Goal: Task Accomplishment & Management: Manage account settings

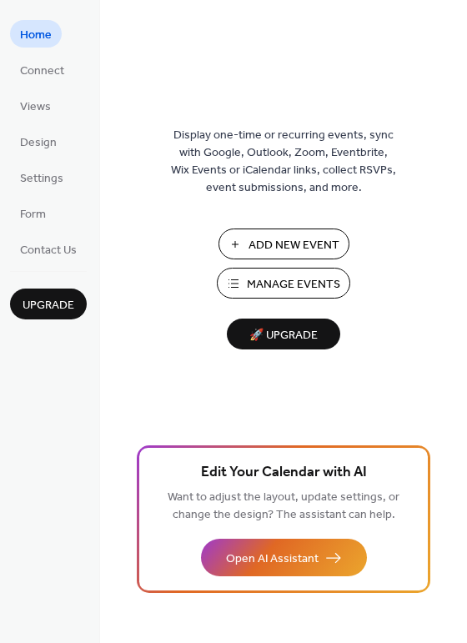
click at [286, 283] on span "Manage Events" at bounding box center [293, 285] width 93 height 18
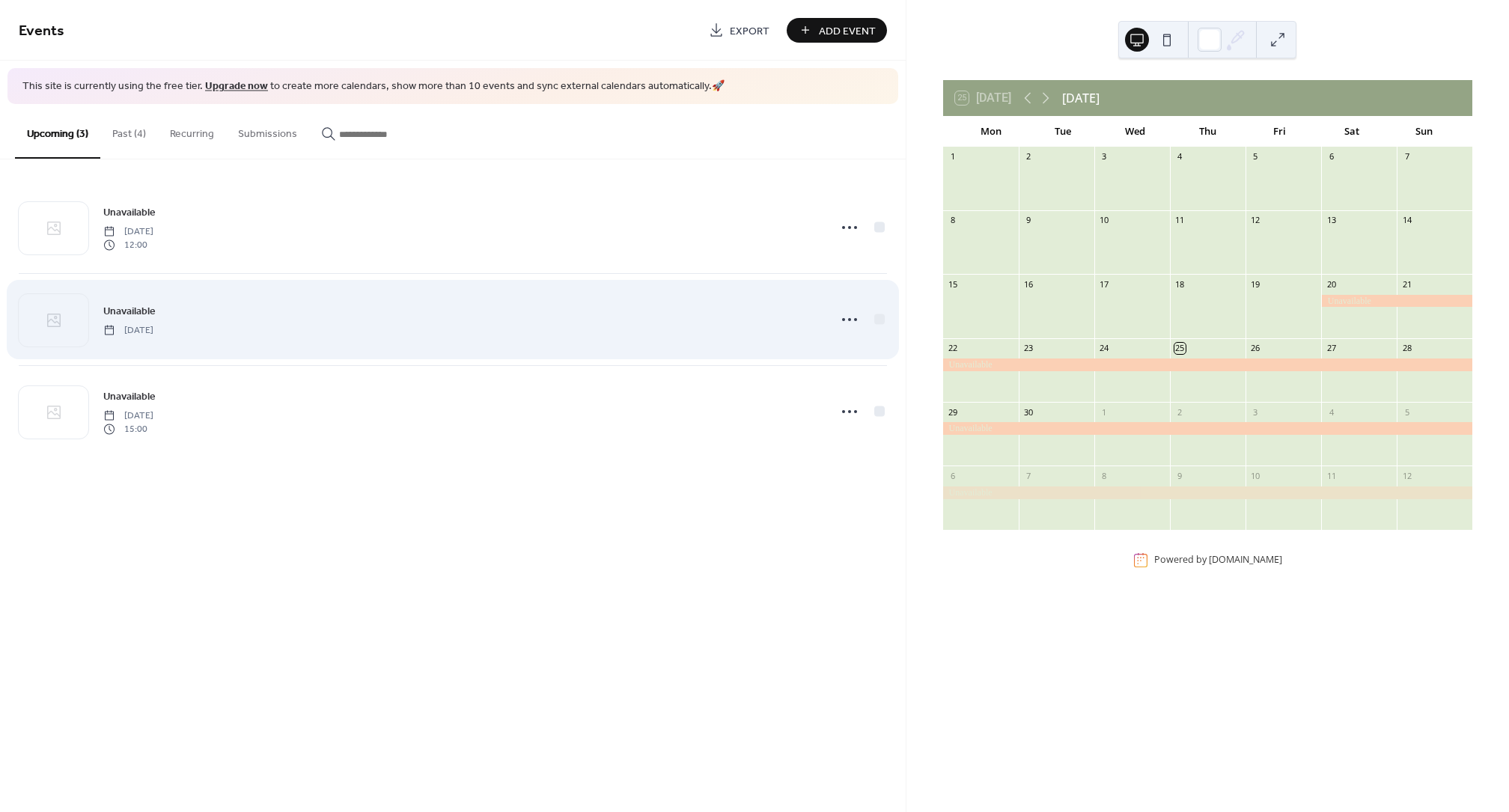
click at [305, 337] on div "Unavailable Thursday, July 16, 2026" at bounding box center [453, 320] width 869 height 92
click at [154, 325] on span "Thursday, July 16, 2026" at bounding box center [128, 330] width 50 height 13
click at [844, 319] on icon at bounding box center [850, 320] width 24 height 24
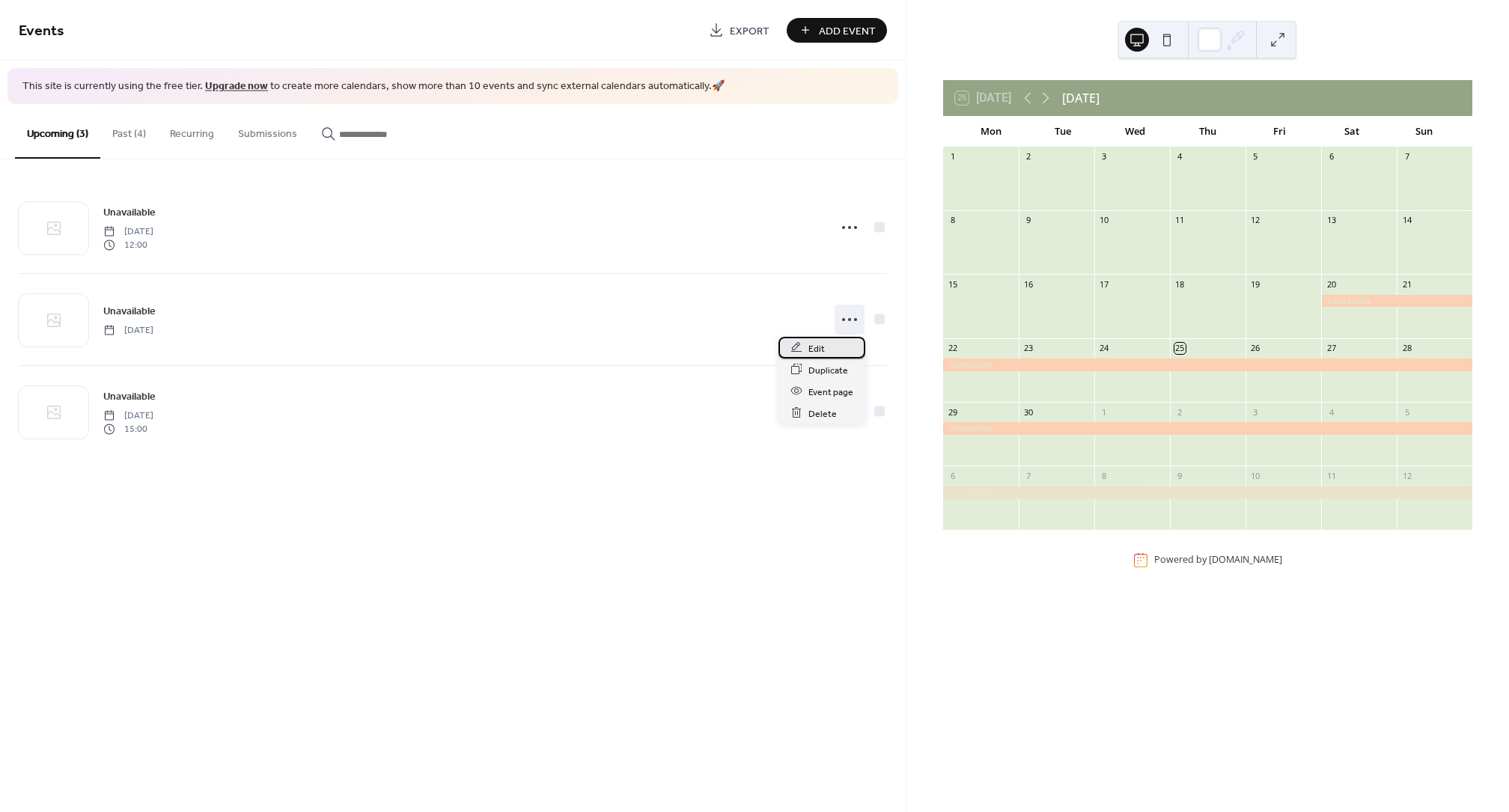
click at [824, 348] on span "Edit" at bounding box center [816, 349] width 16 height 16
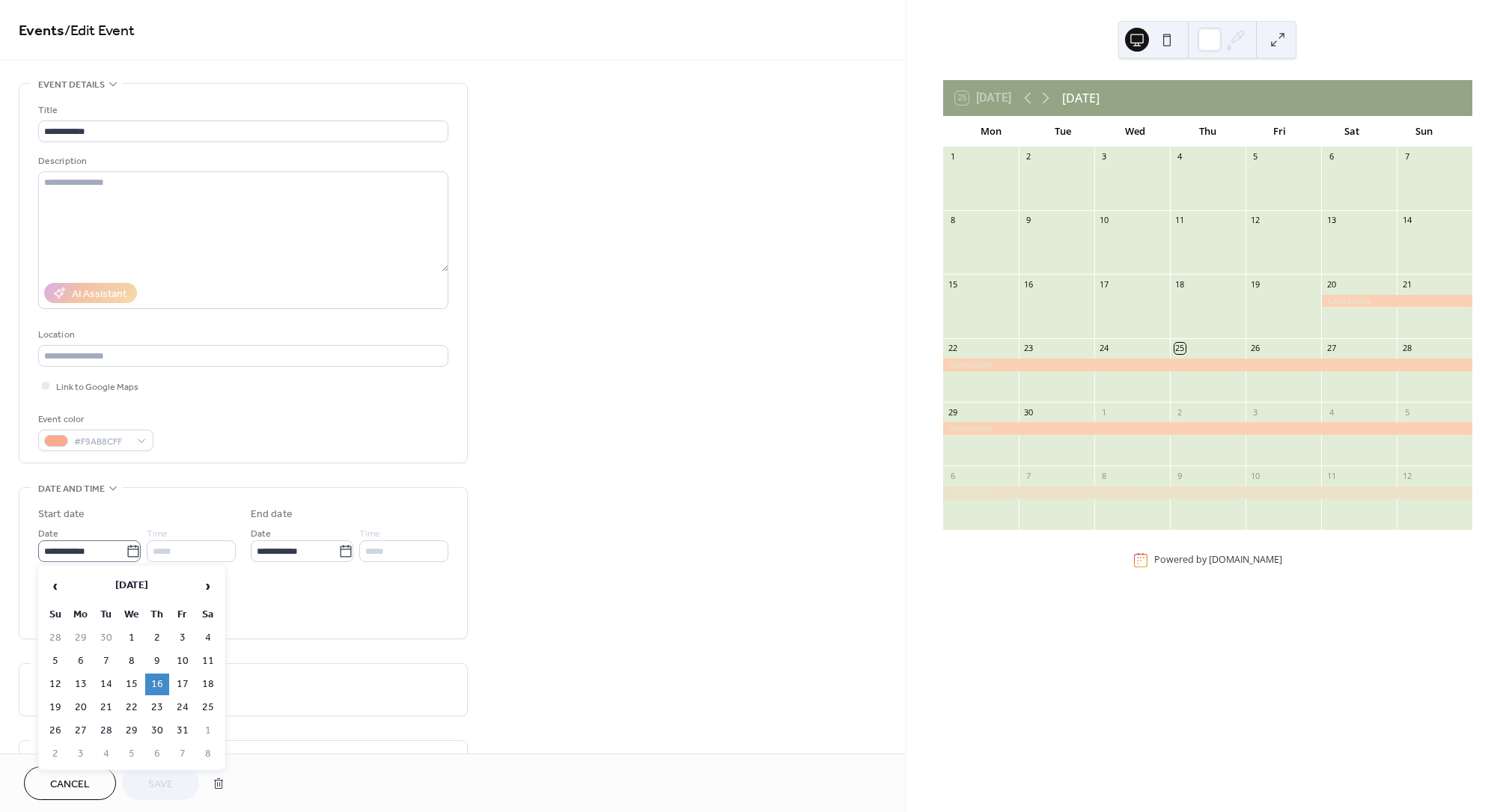
click at [131, 551] on icon at bounding box center [133, 552] width 15 height 15
click at [126, 551] on input "**********" at bounding box center [83, 552] width 88 height 22
click at [129, 629] on td "1" at bounding box center [131, 638] width 24 height 22
type input "**********"
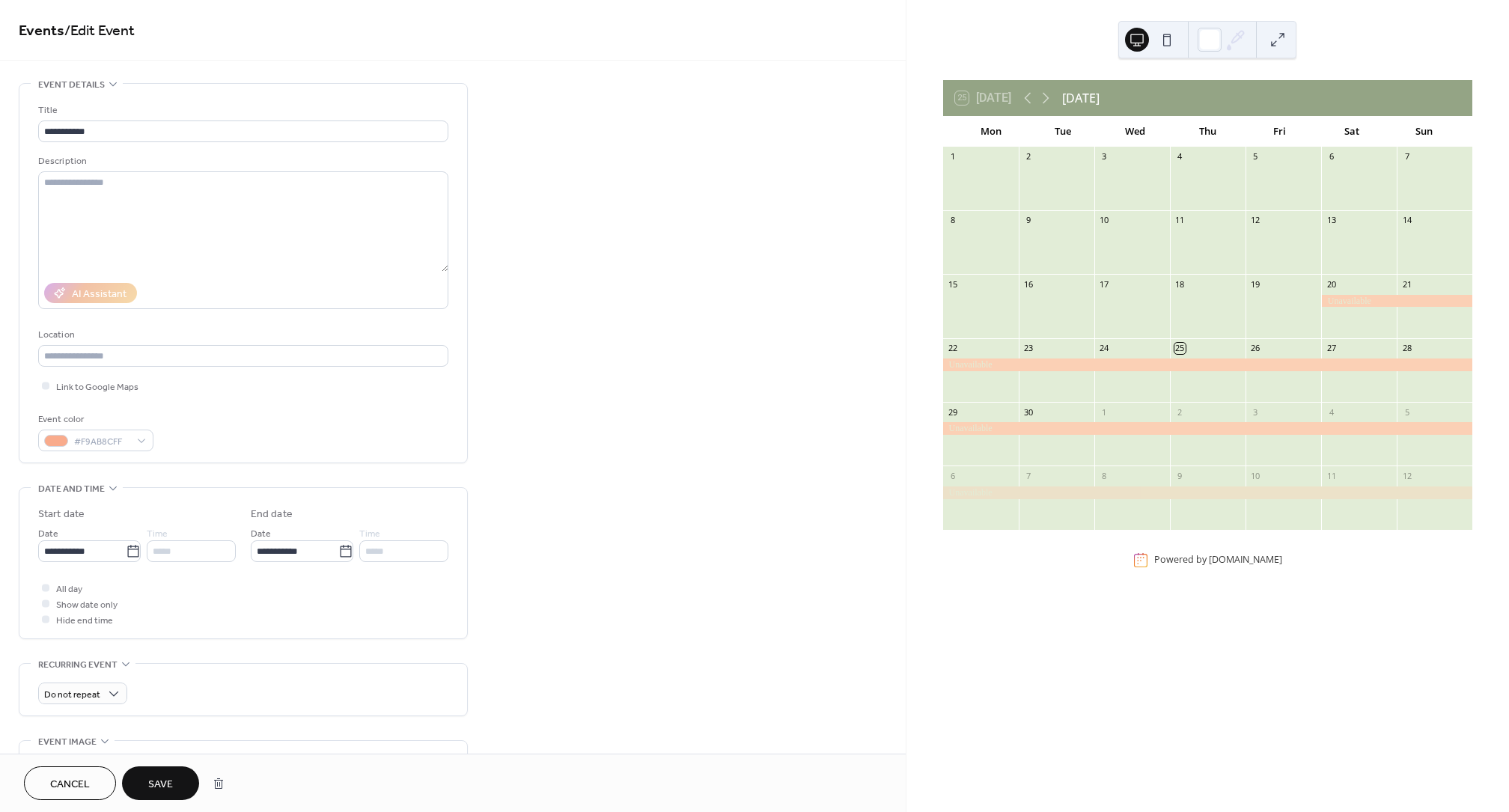
click at [161, 779] on span "Save" at bounding box center [161, 785] width 25 height 16
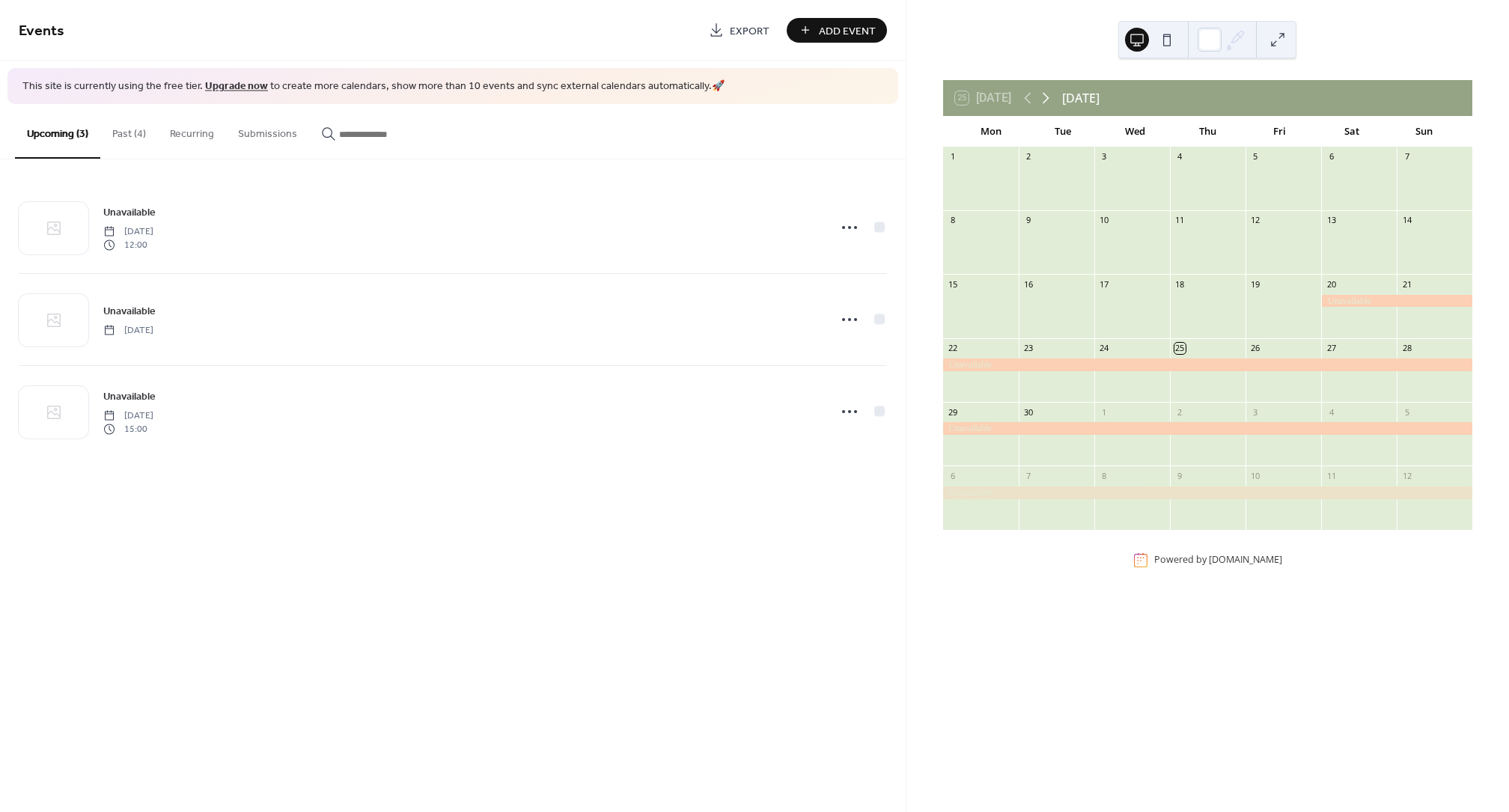
click at [1049, 101] on icon at bounding box center [1046, 98] width 18 height 18
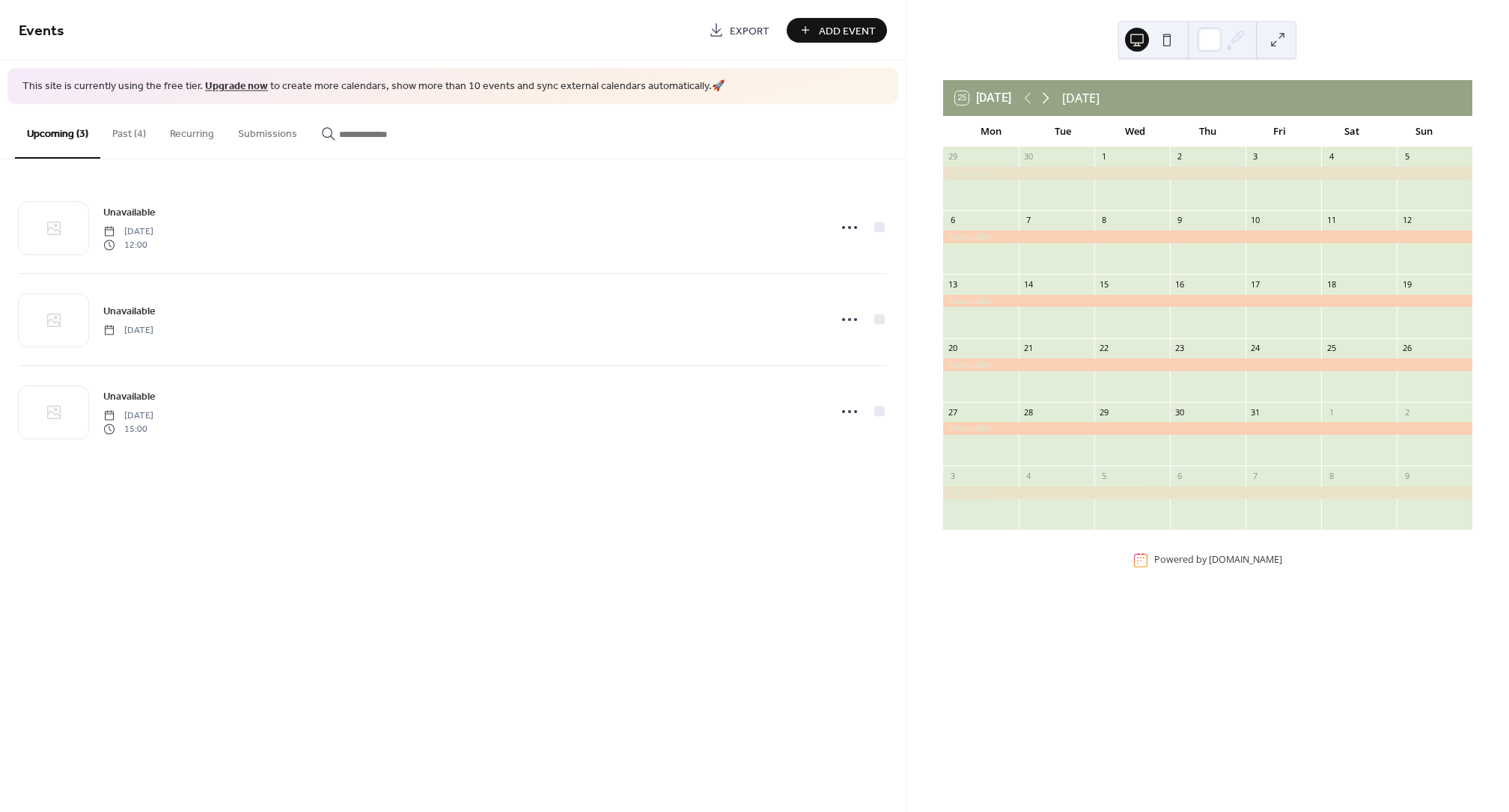
click at [1049, 101] on icon at bounding box center [1046, 98] width 18 height 18
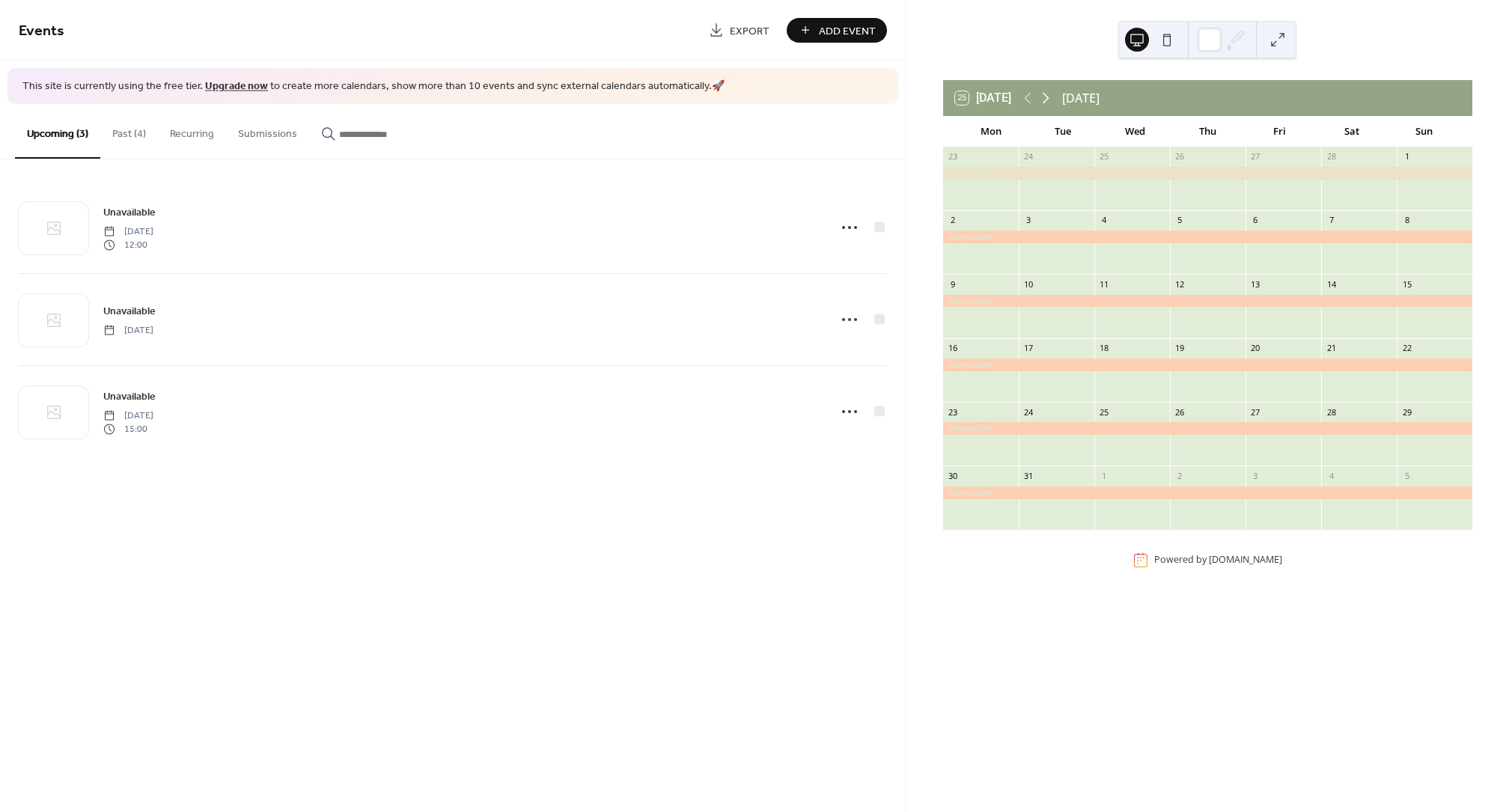
click at [1049, 101] on icon at bounding box center [1046, 98] width 18 height 18
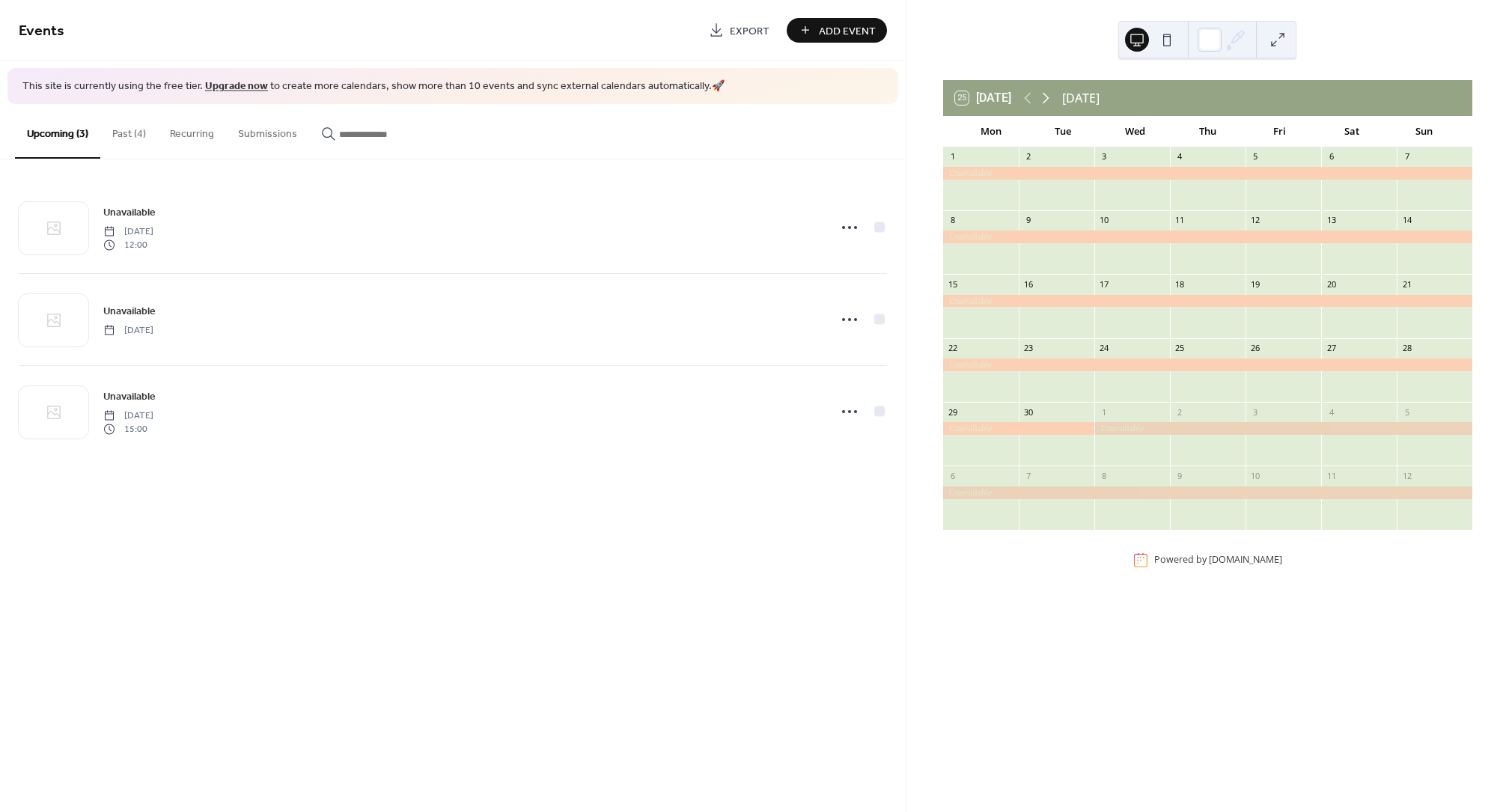
click at [1049, 101] on icon at bounding box center [1046, 98] width 18 height 18
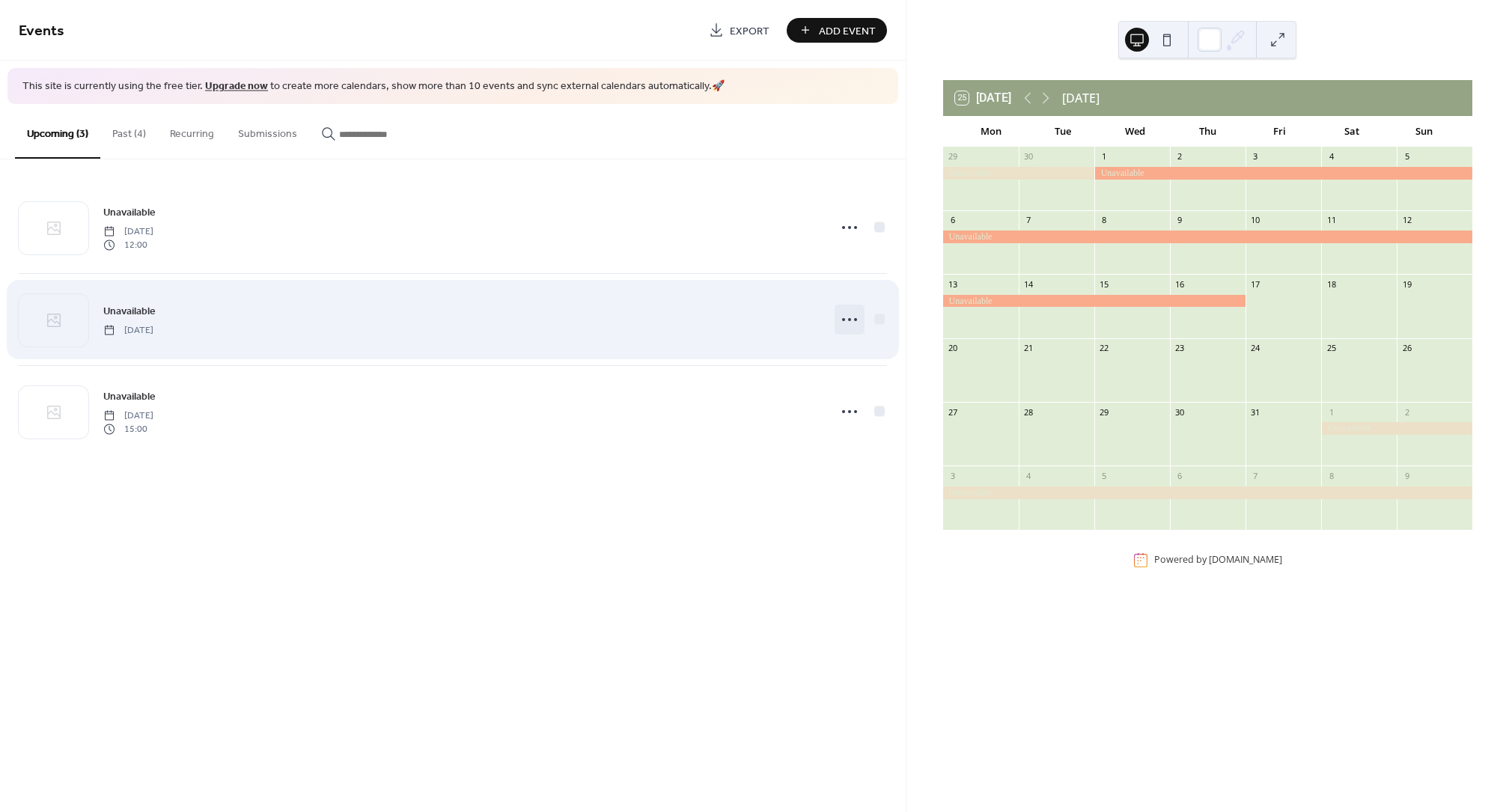
click at [847, 319] on icon at bounding box center [850, 320] width 24 height 24
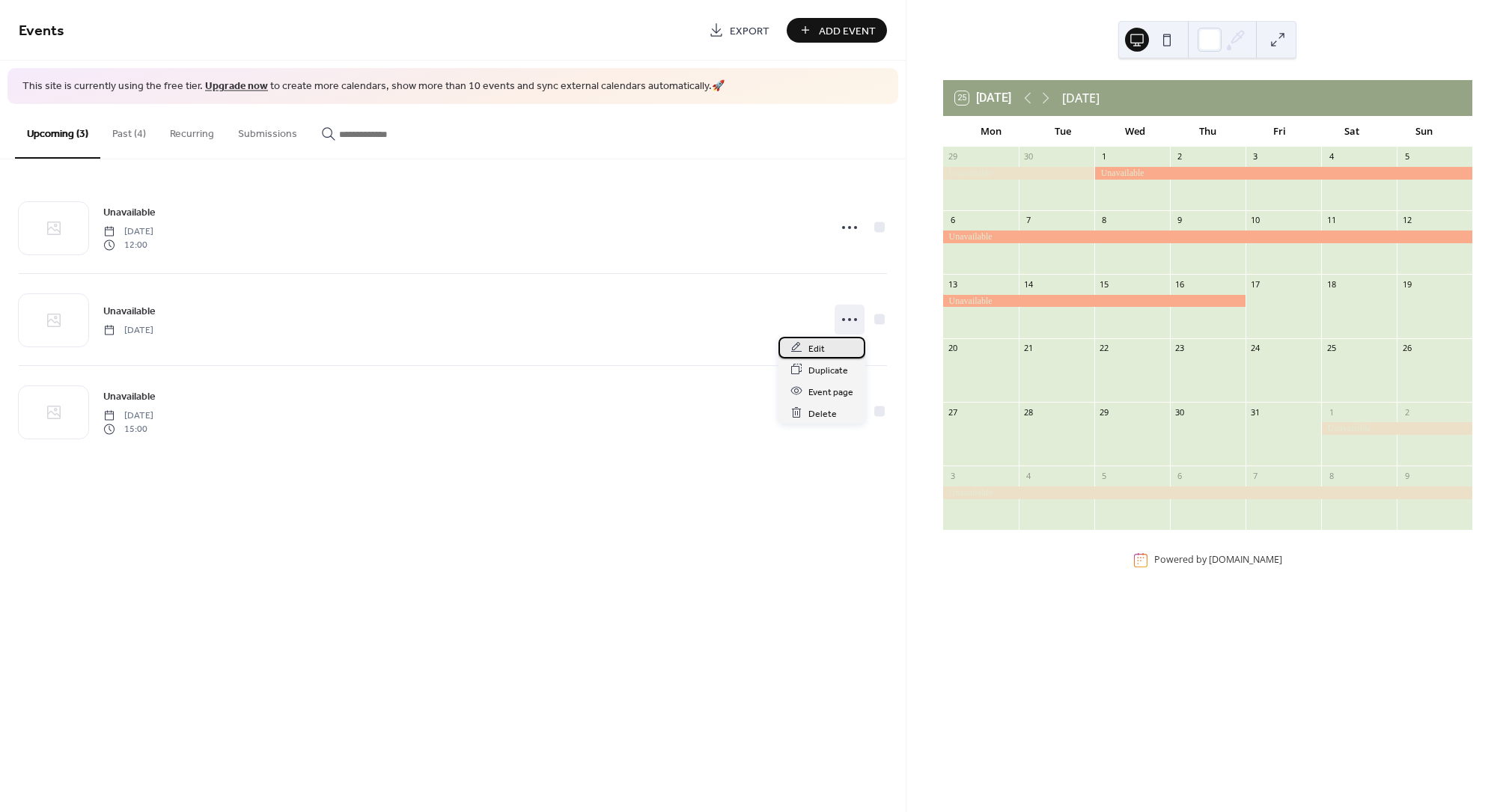
click at [816, 344] on span "Edit" at bounding box center [816, 349] width 16 height 16
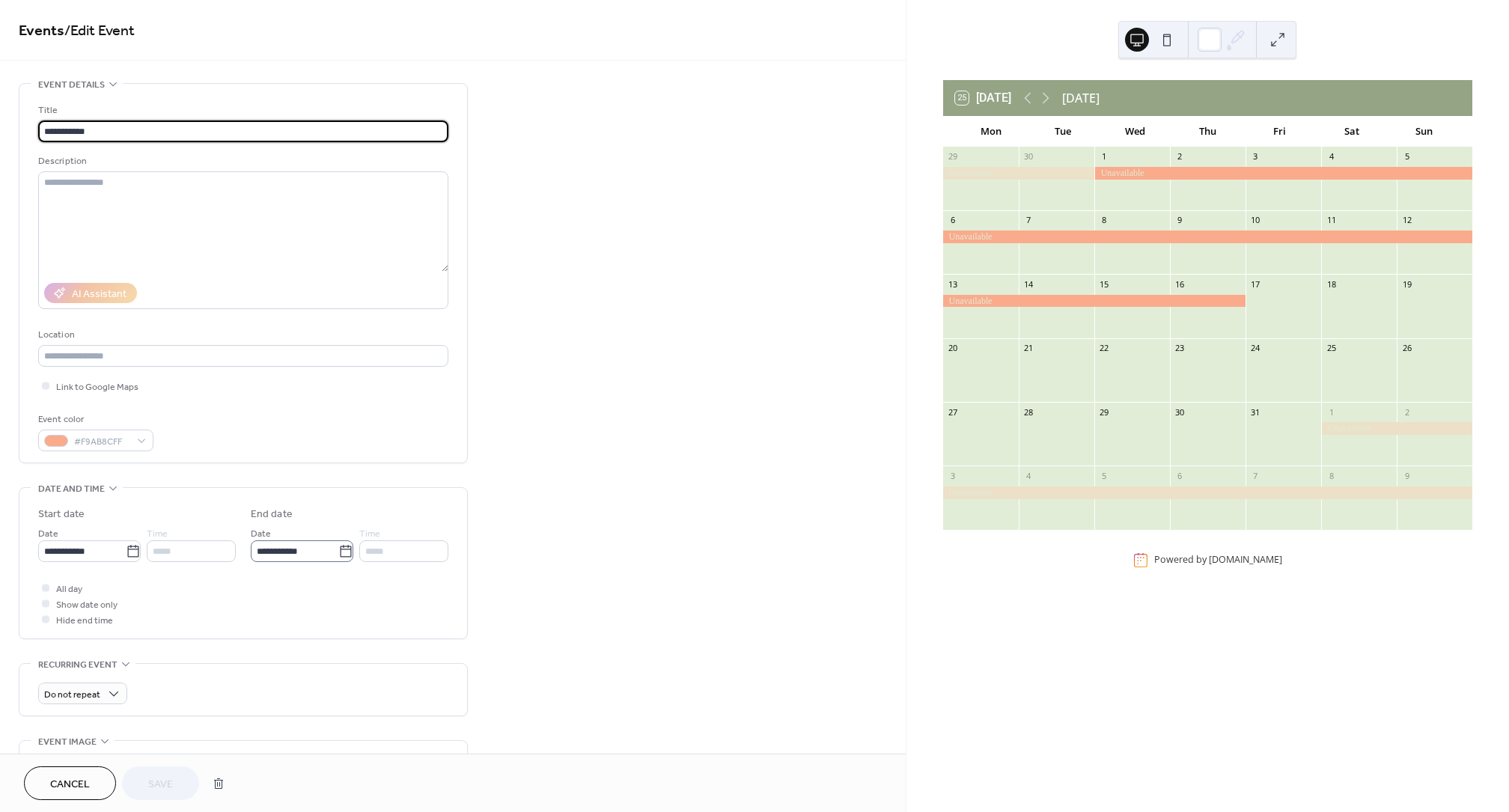
click at [342, 553] on icon at bounding box center [346, 552] width 15 height 15
click at [339, 553] on input "**********" at bounding box center [295, 552] width 88 height 22
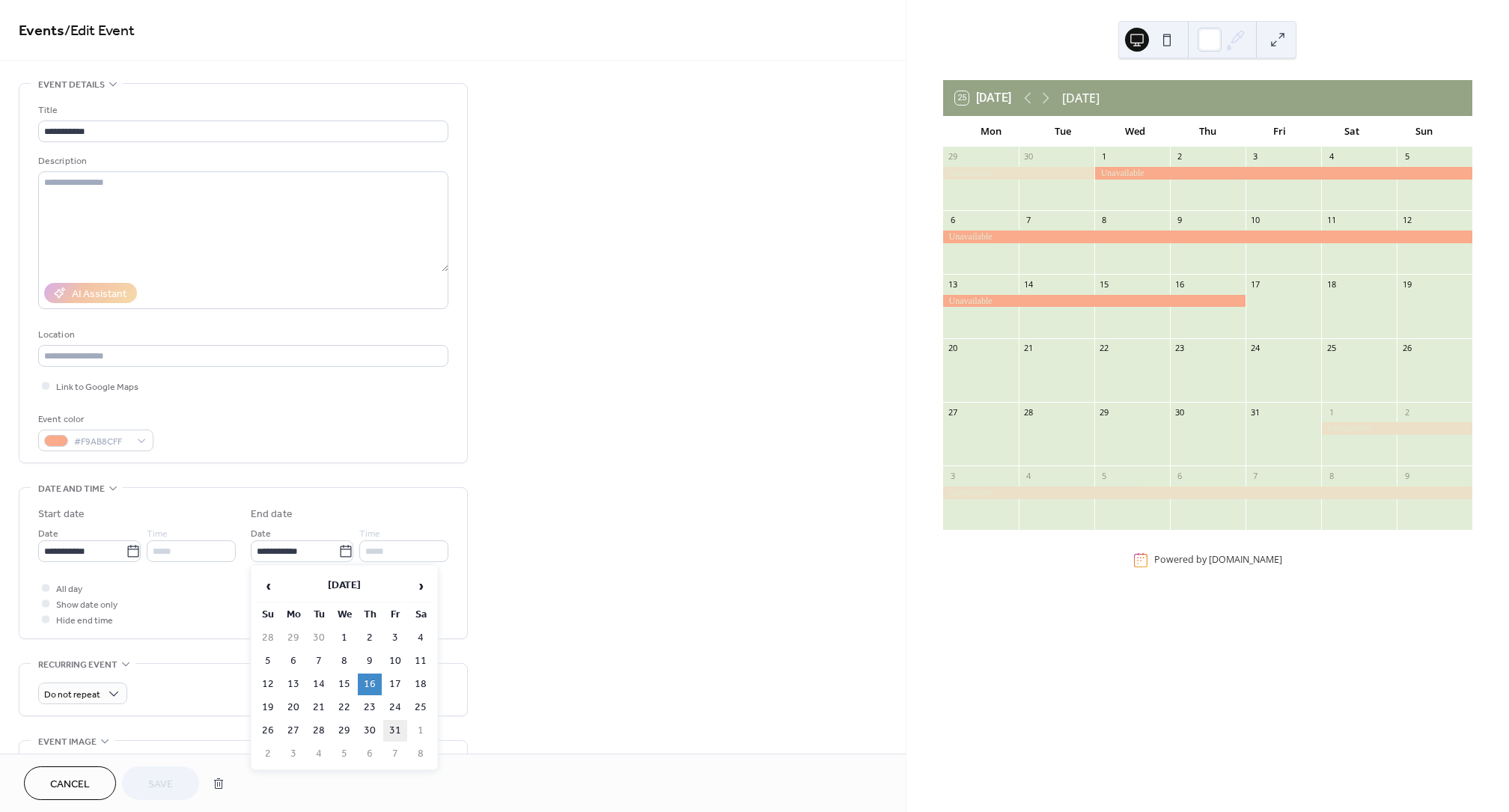
click at [397, 726] on td "31" at bounding box center [395, 731] width 24 height 22
type input "**********"
click at [175, 775] on button "Save" at bounding box center [161, 783] width 77 height 34
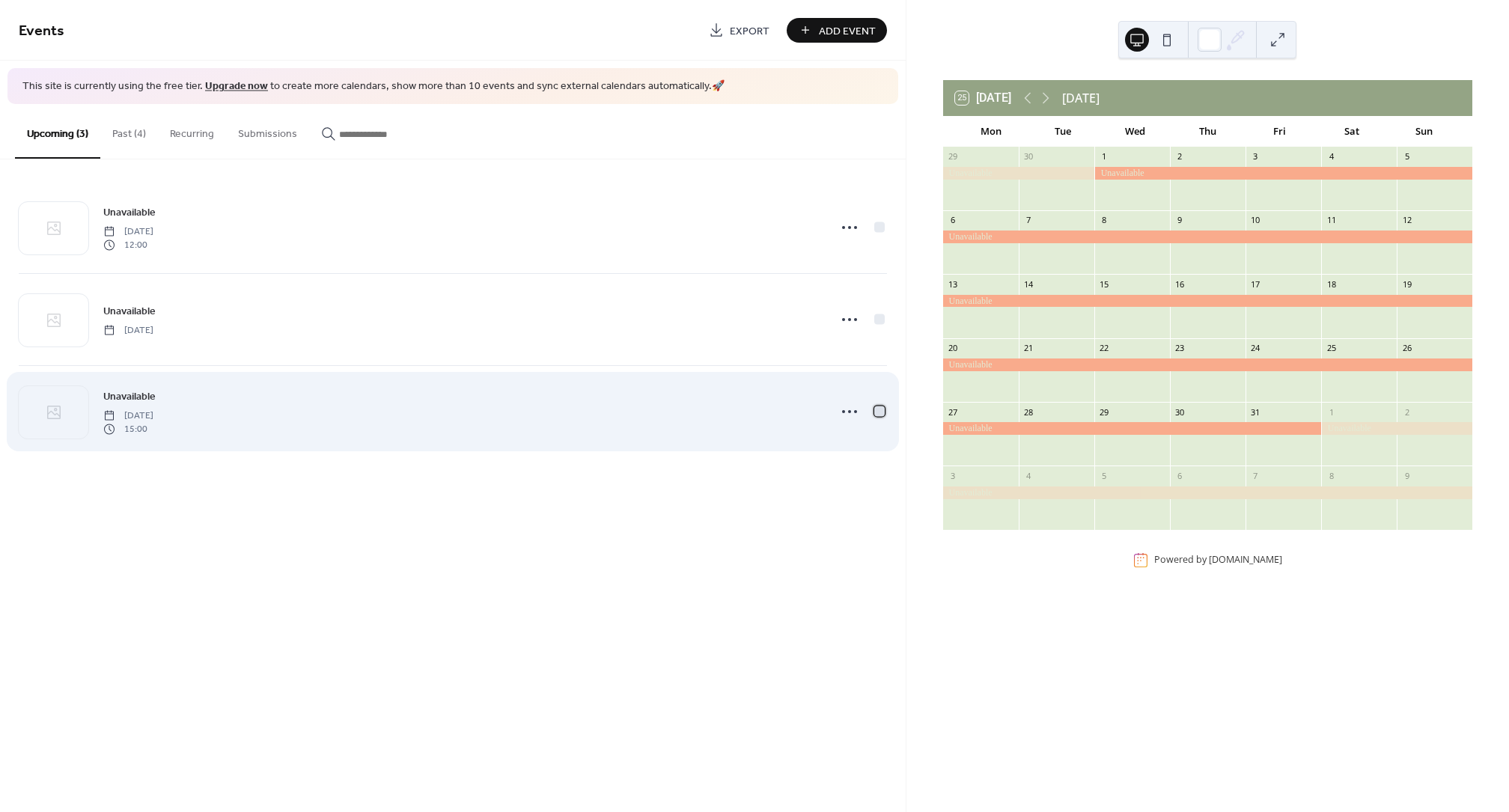
click at [877, 412] on div at bounding box center [879, 411] width 11 height 11
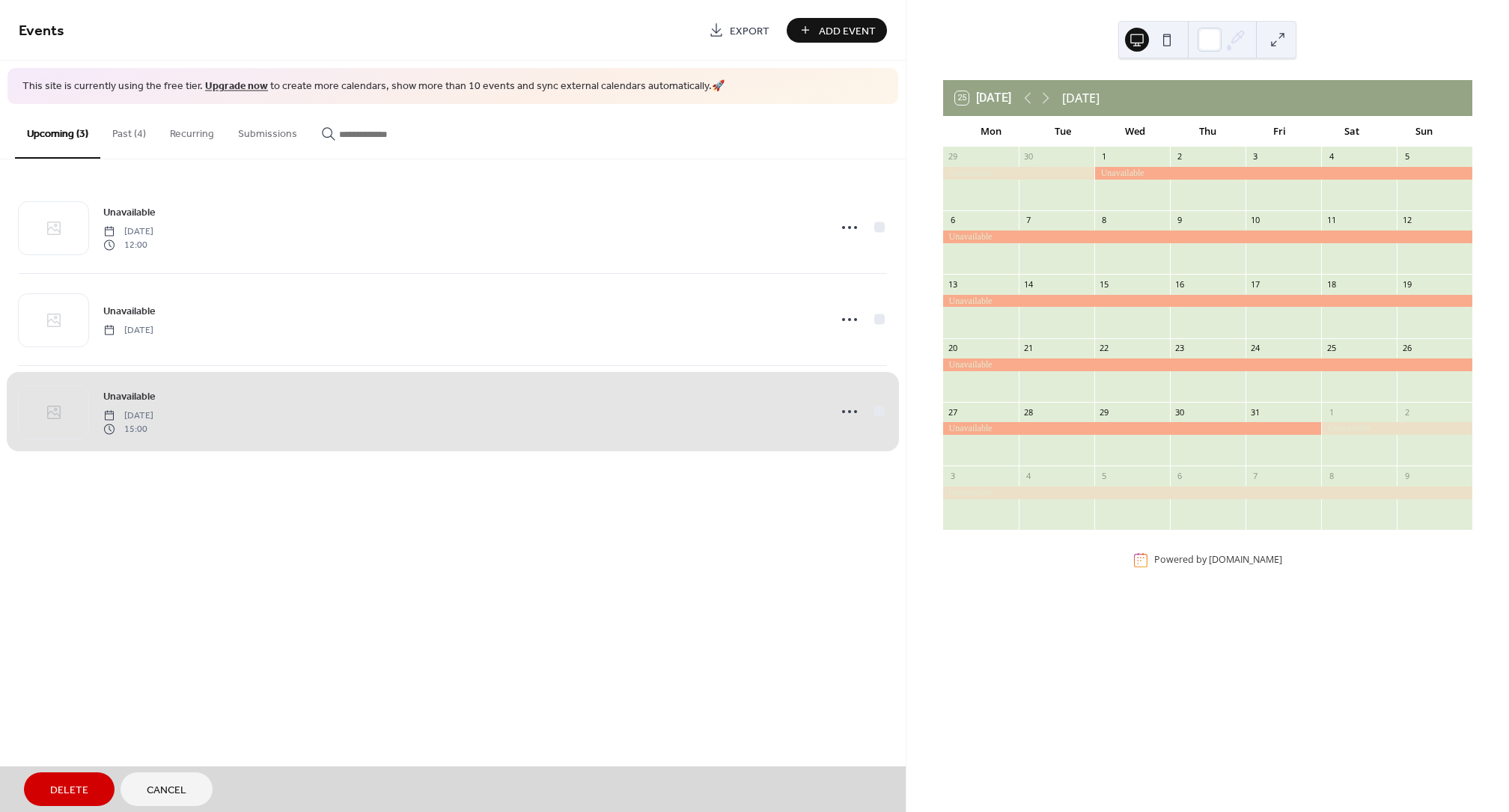
click at [67, 790] on span "Delete" at bounding box center [69, 791] width 39 height 16
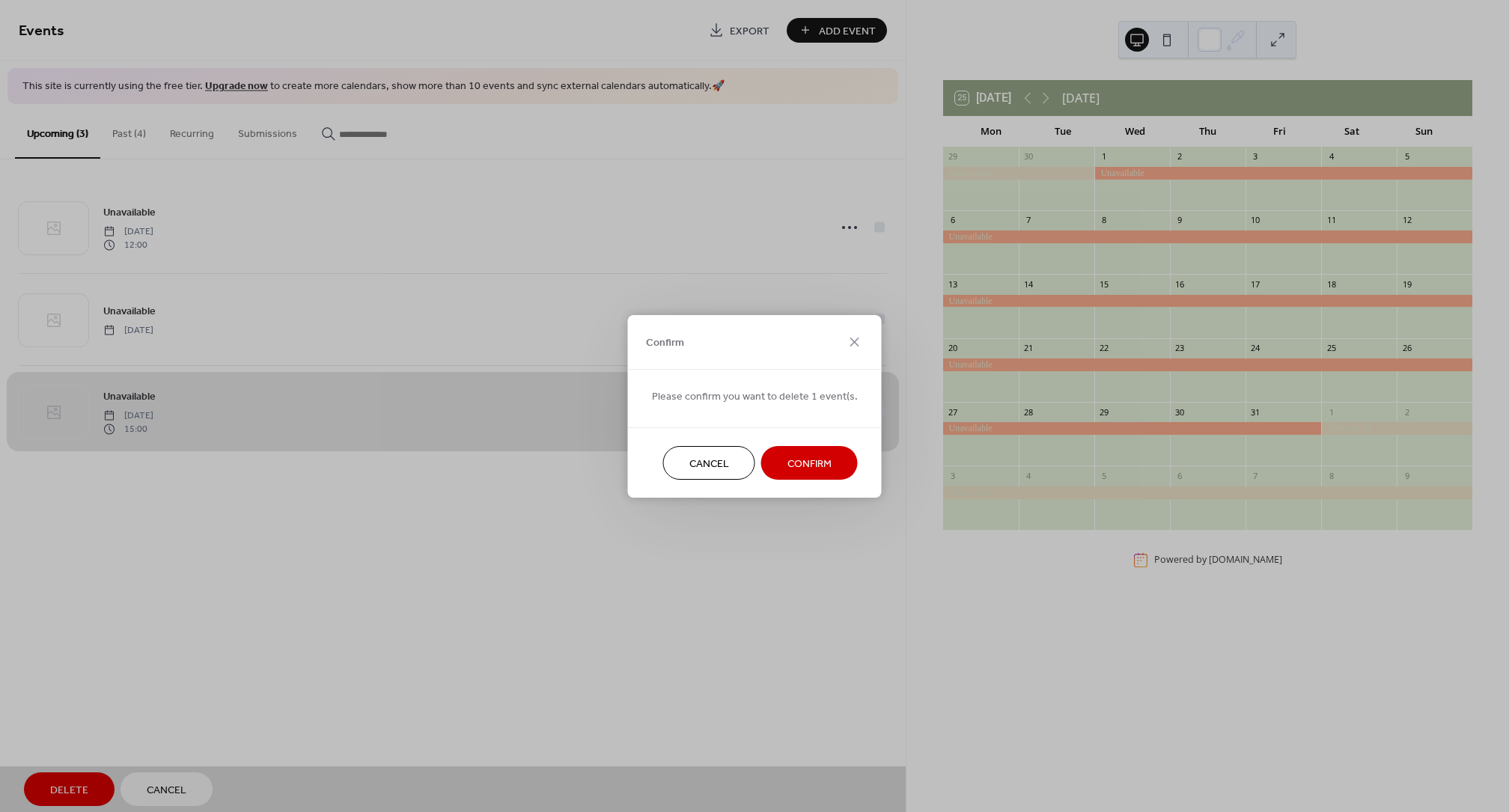
click at [812, 465] on span "Confirm" at bounding box center [809, 464] width 44 height 16
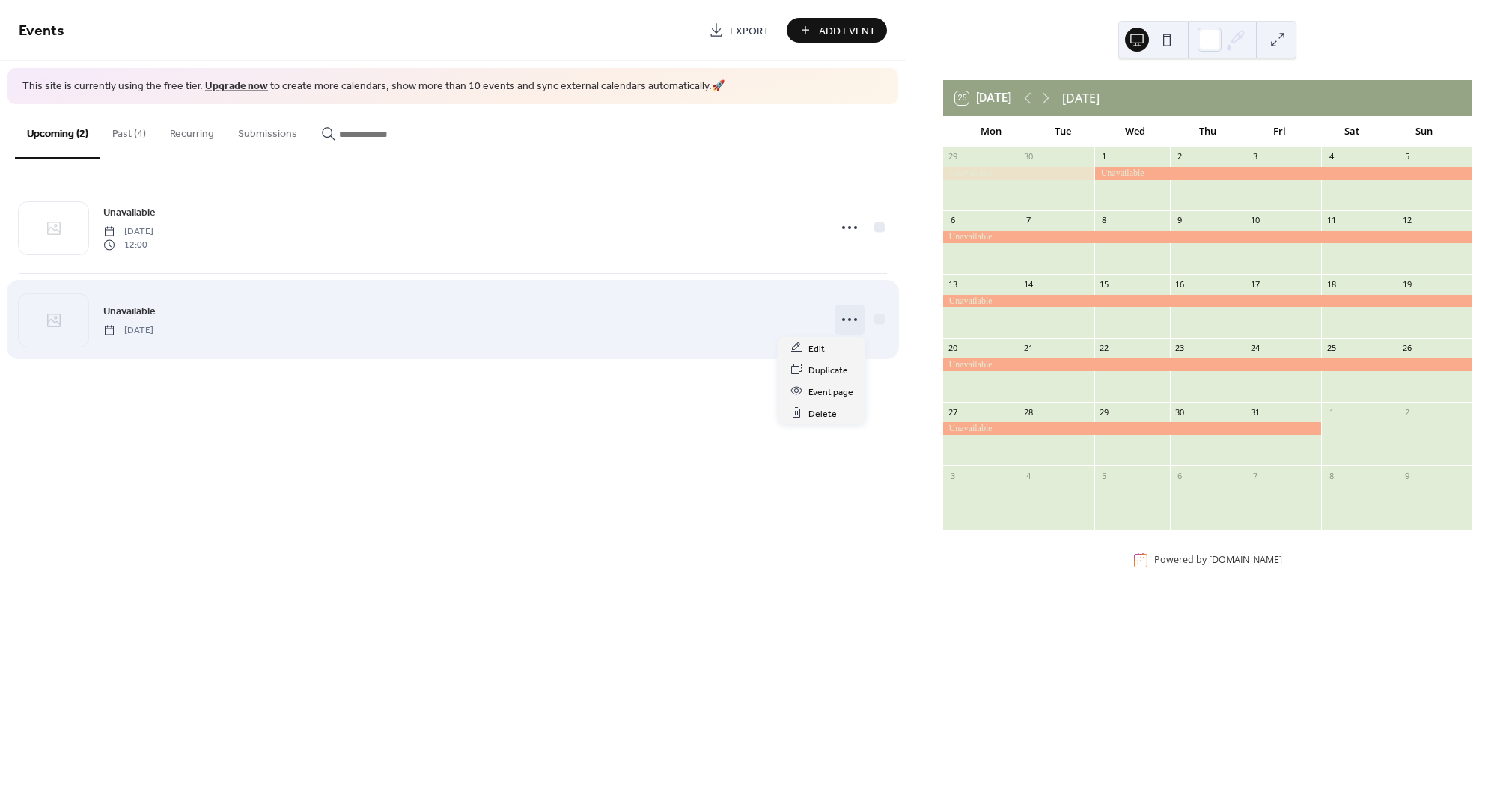
click at [852, 320] on icon at bounding box center [850, 320] width 24 height 24
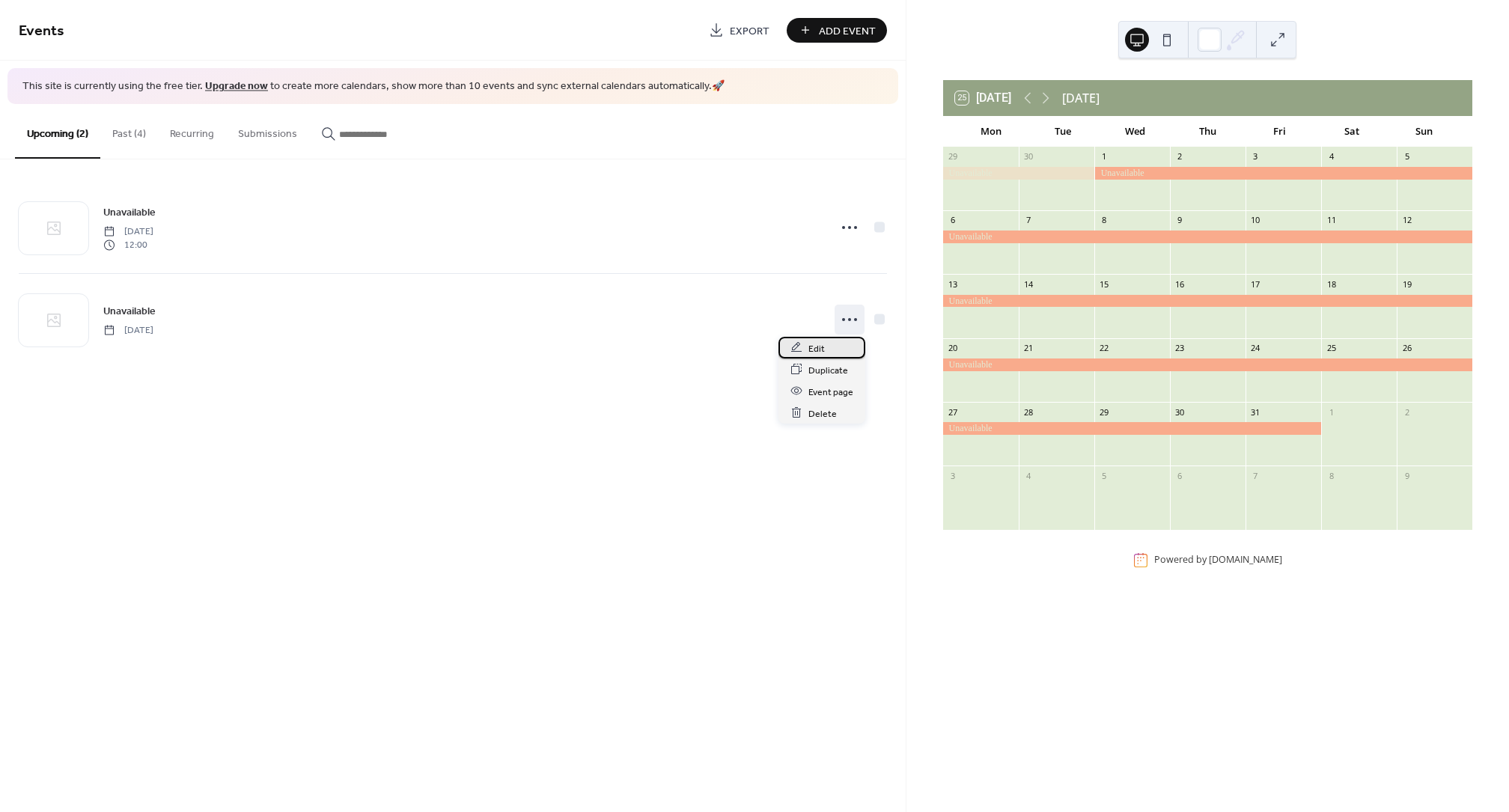
click at [815, 351] on span "Edit" at bounding box center [816, 349] width 16 height 16
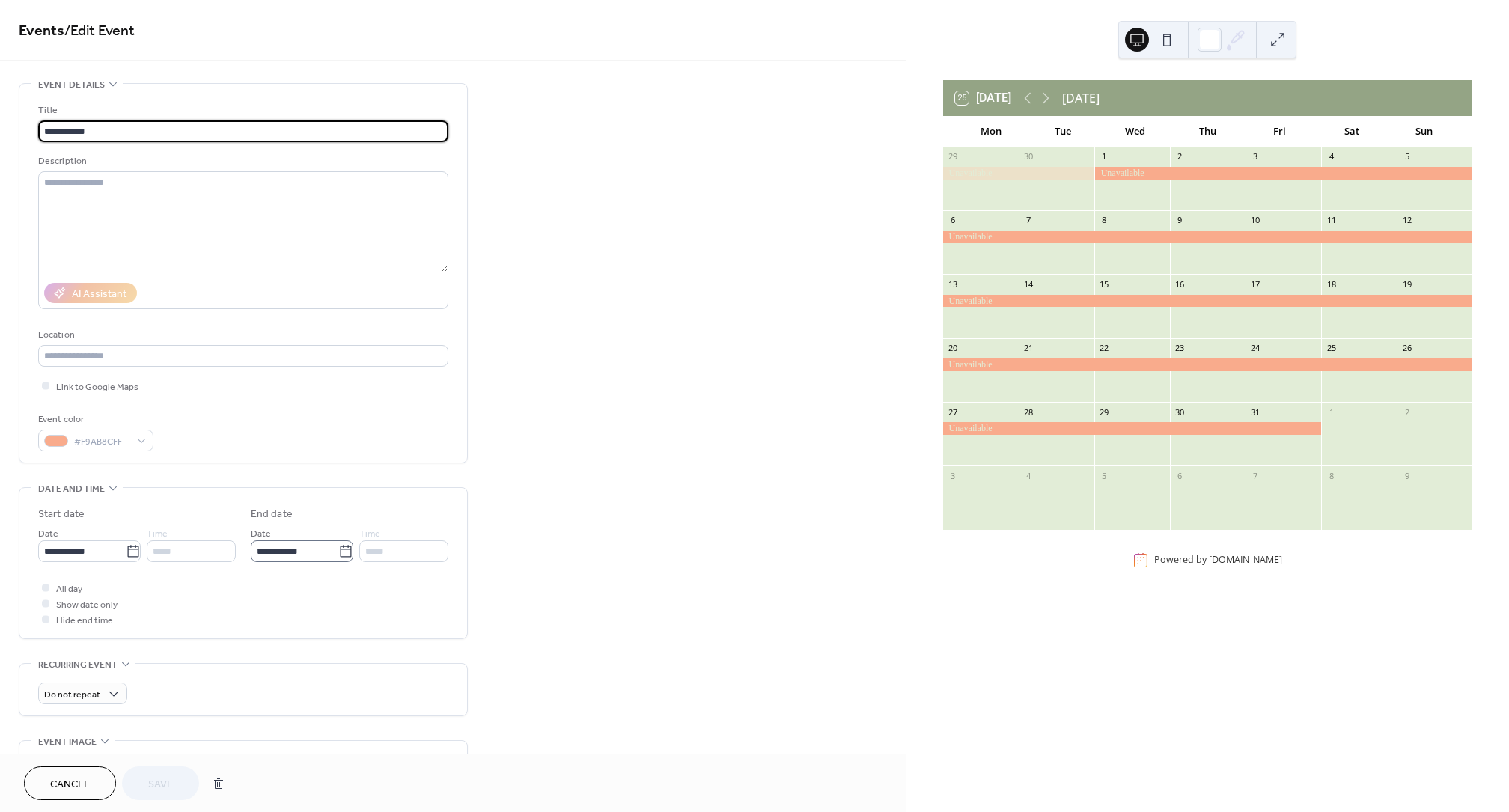
click at [344, 555] on icon at bounding box center [346, 552] width 15 height 15
click at [339, 555] on input "**********" at bounding box center [295, 552] width 88 height 22
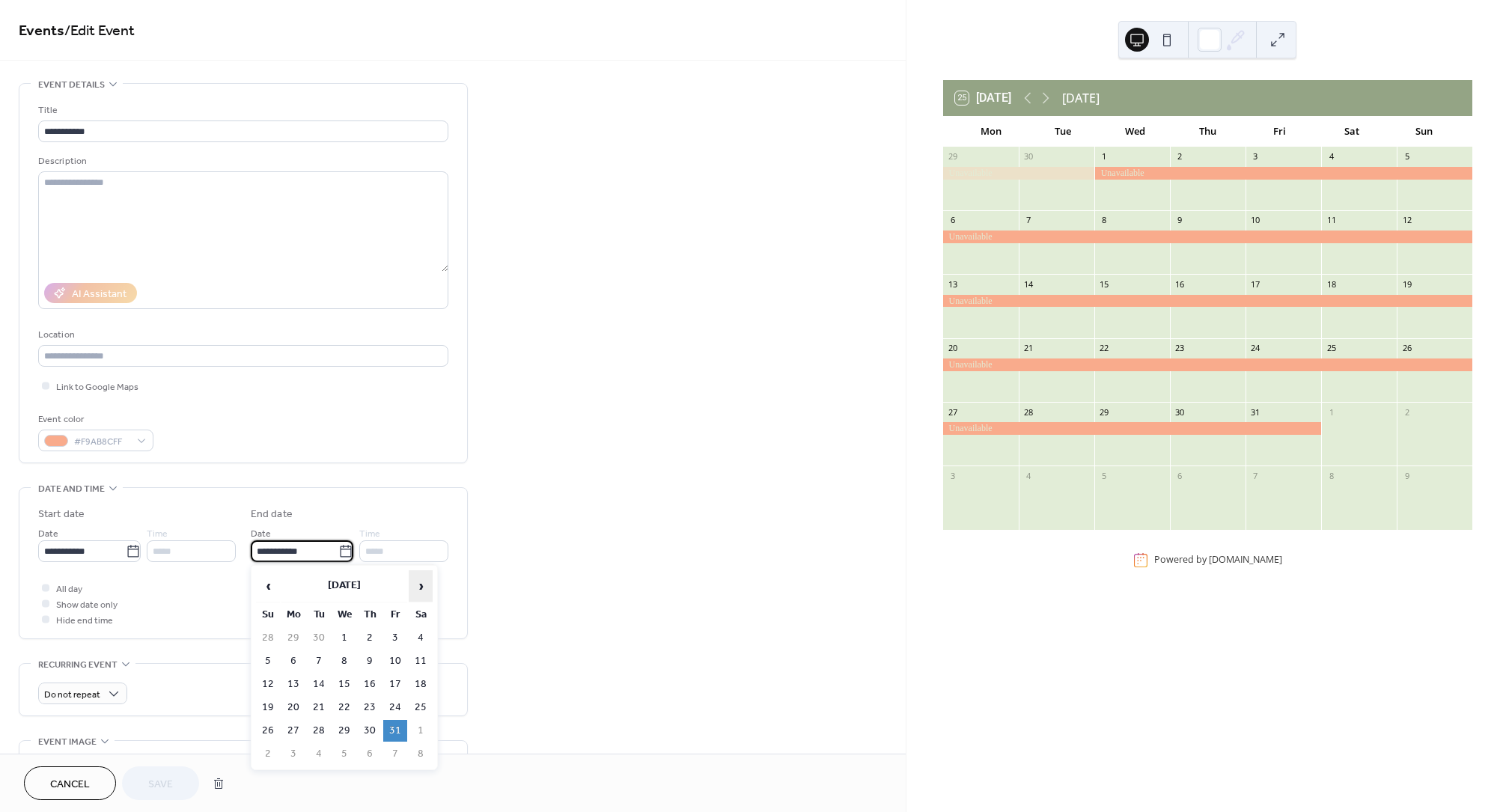
click at [417, 587] on span "›" at bounding box center [420, 586] width 22 height 30
click at [394, 702] on td "21" at bounding box center [395, 708] width 24 height 22
type input "**********"
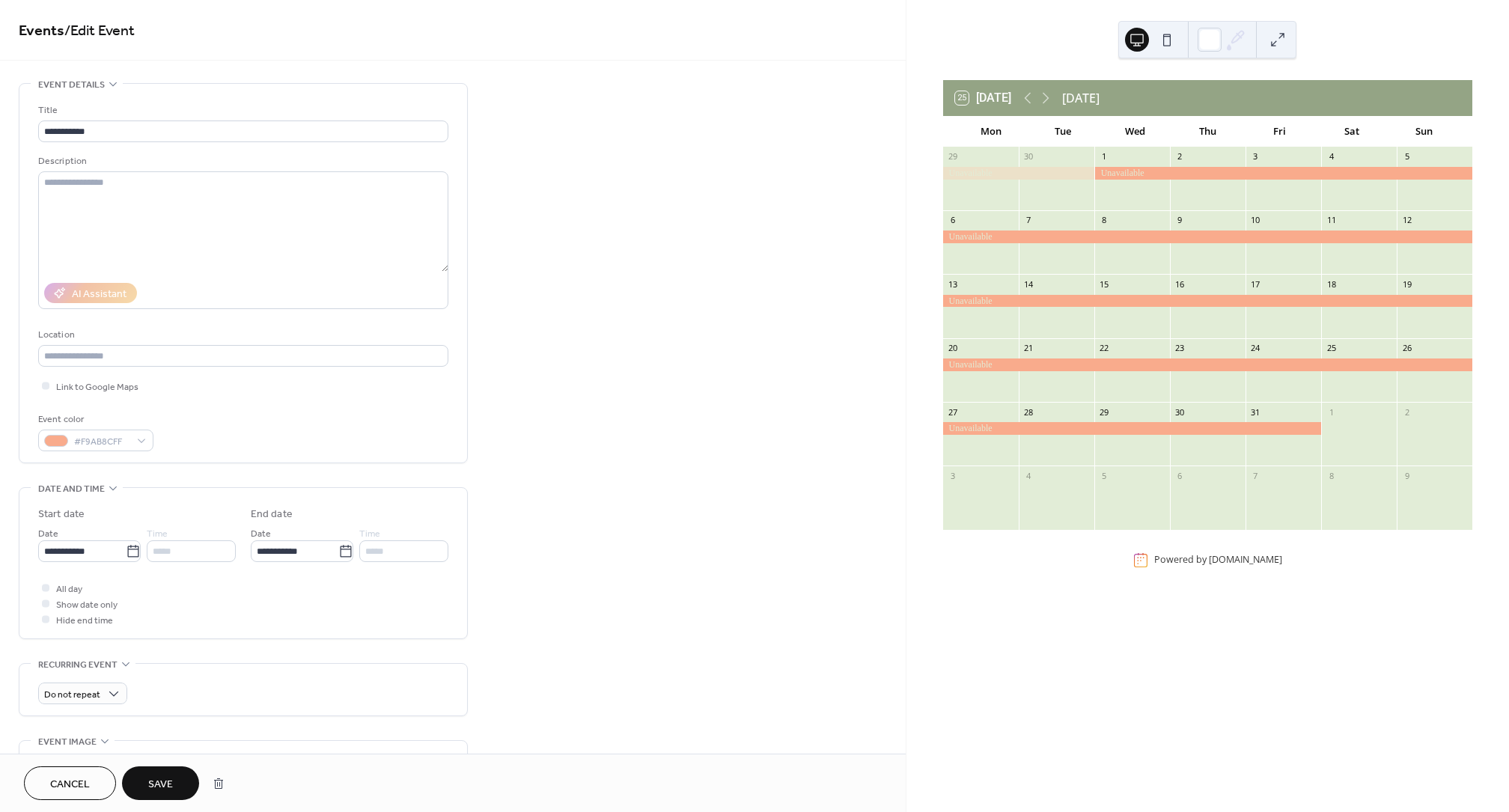
click at [164, 781] on span "Save" at bounding box center [161, 785] width 25 height 16
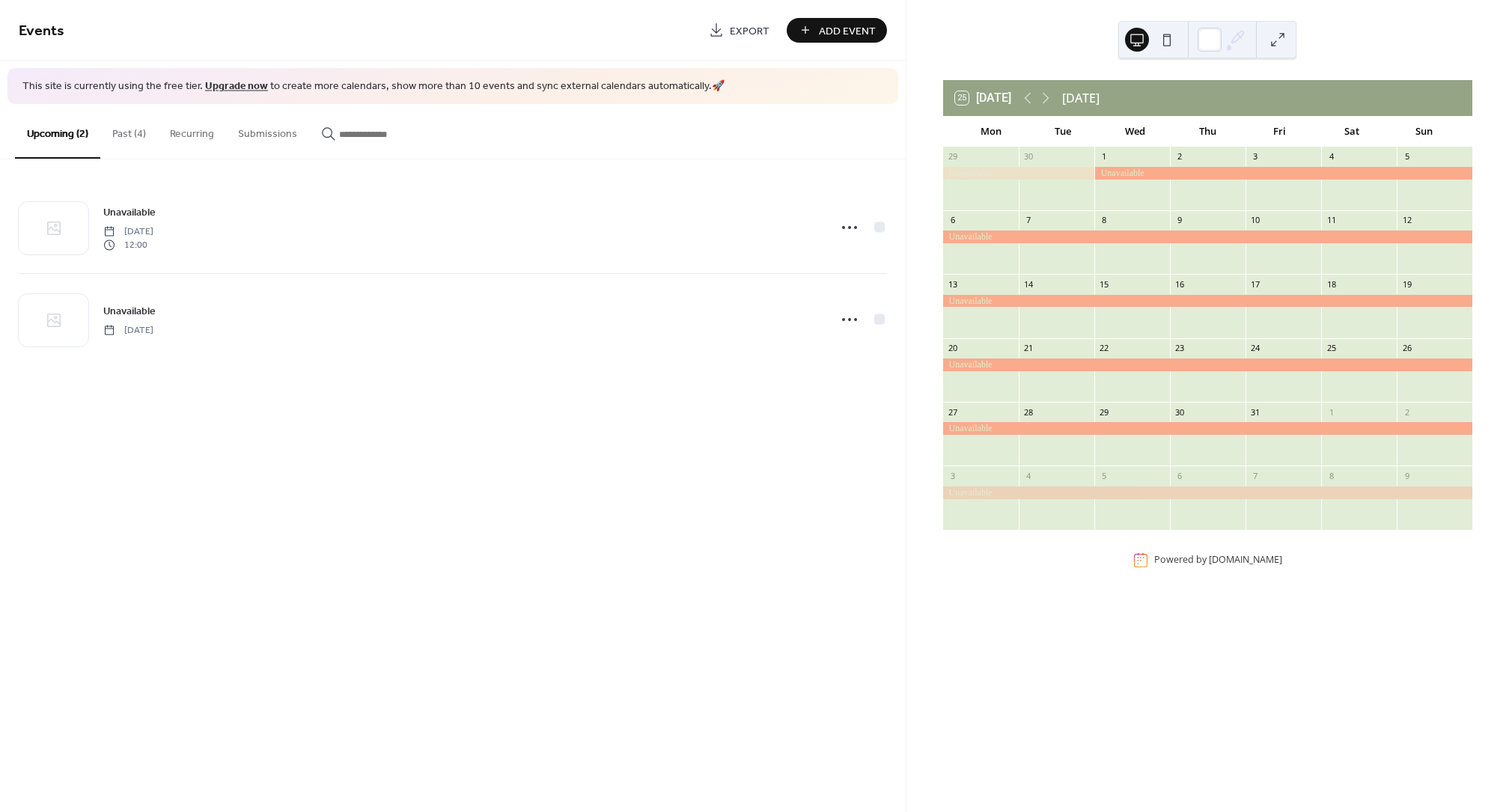
click at [856, 31] on span "Add Event" at bounding box center [847, 31] width 57 height 16
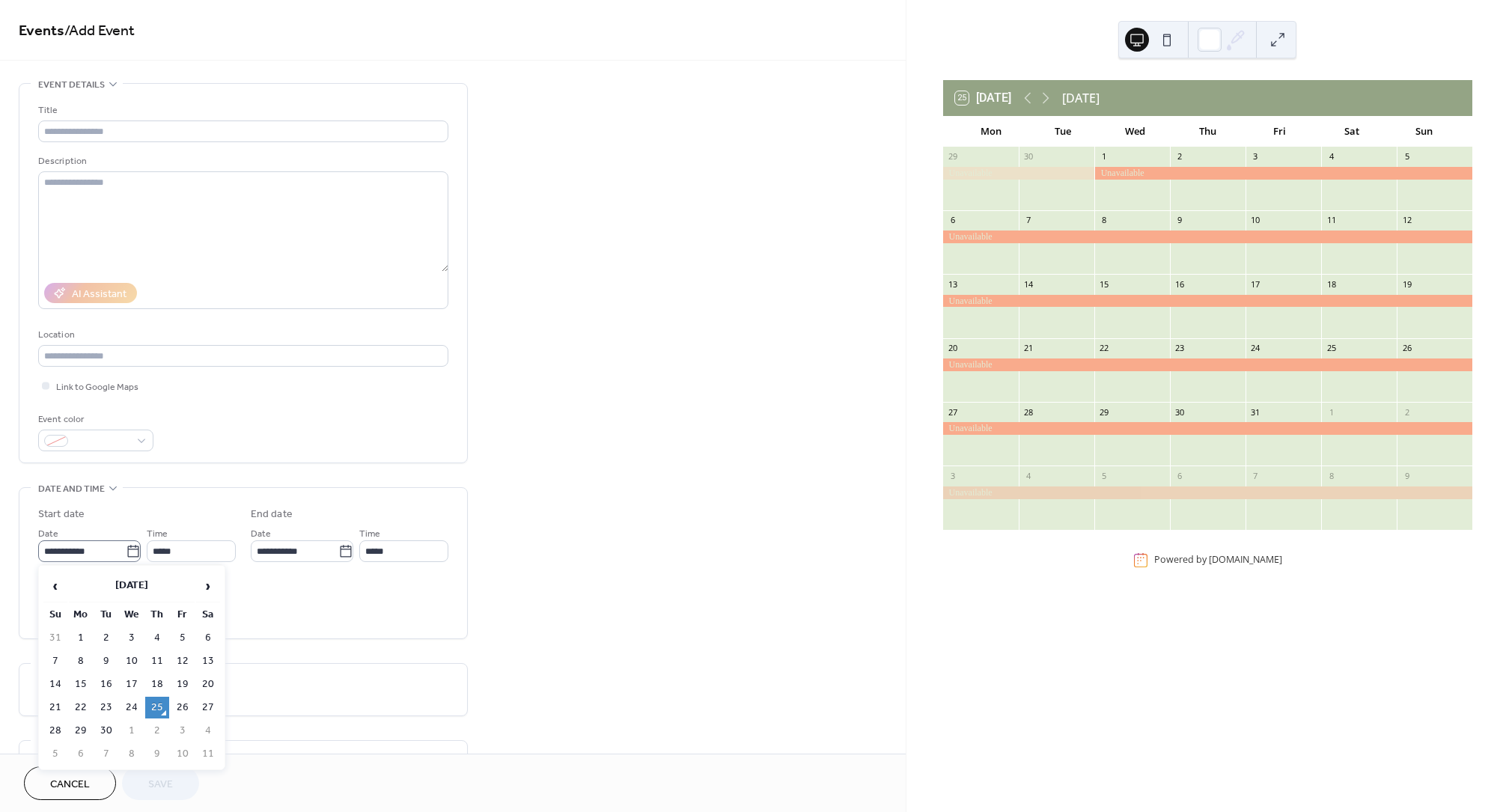
click at [128, 549] on icon at bounding box center [133, 552] width 15 height 15
click at [126, 549] on input "**********" at bounding box center [83, 552] width 88 height 22
click at [212, 589] on span "›" at bounding box center [207, 586] width 22 height 30
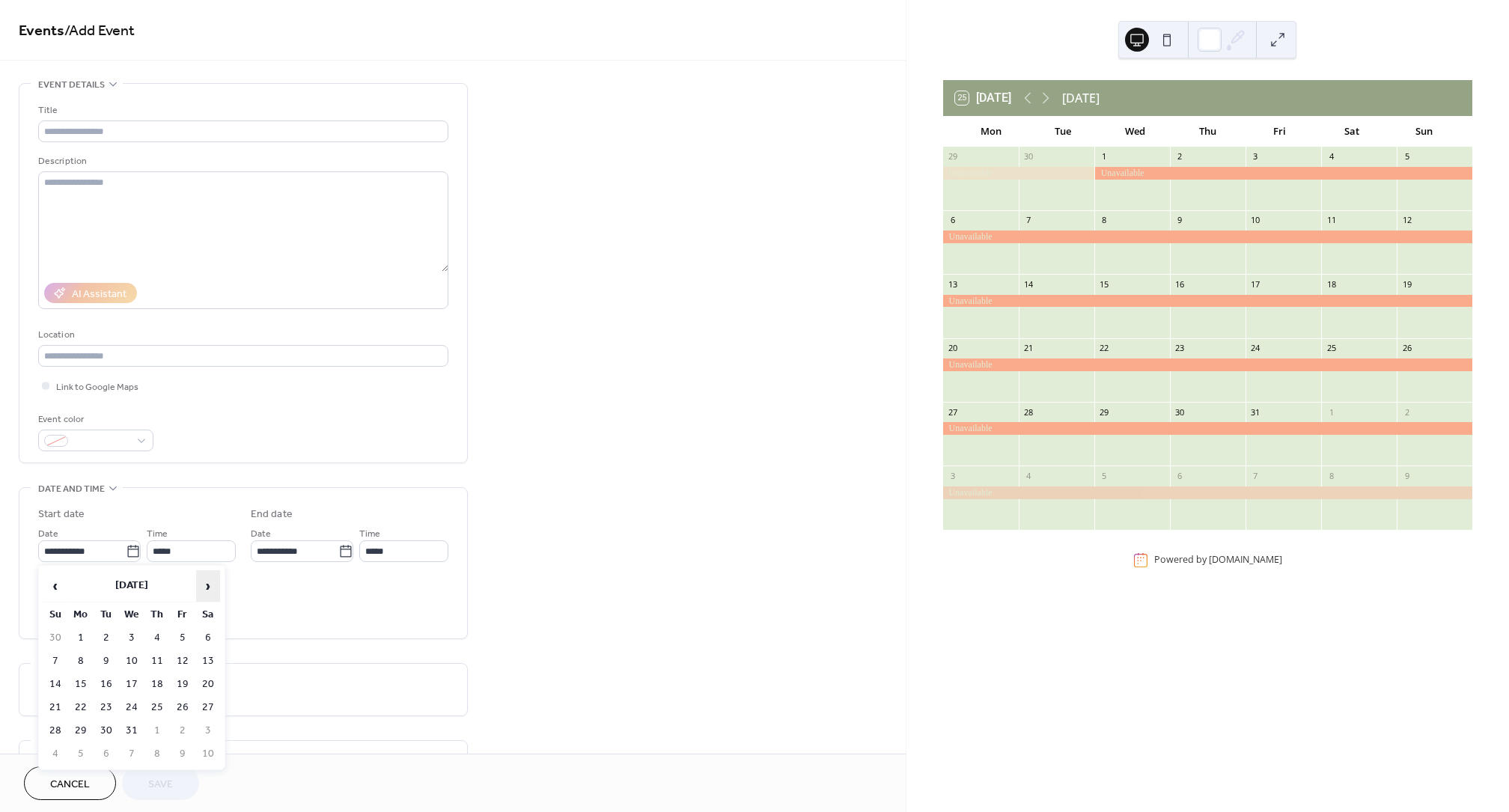
click at [212, 589] on span "›" at bounding box center [207, 586] width 22 height 30
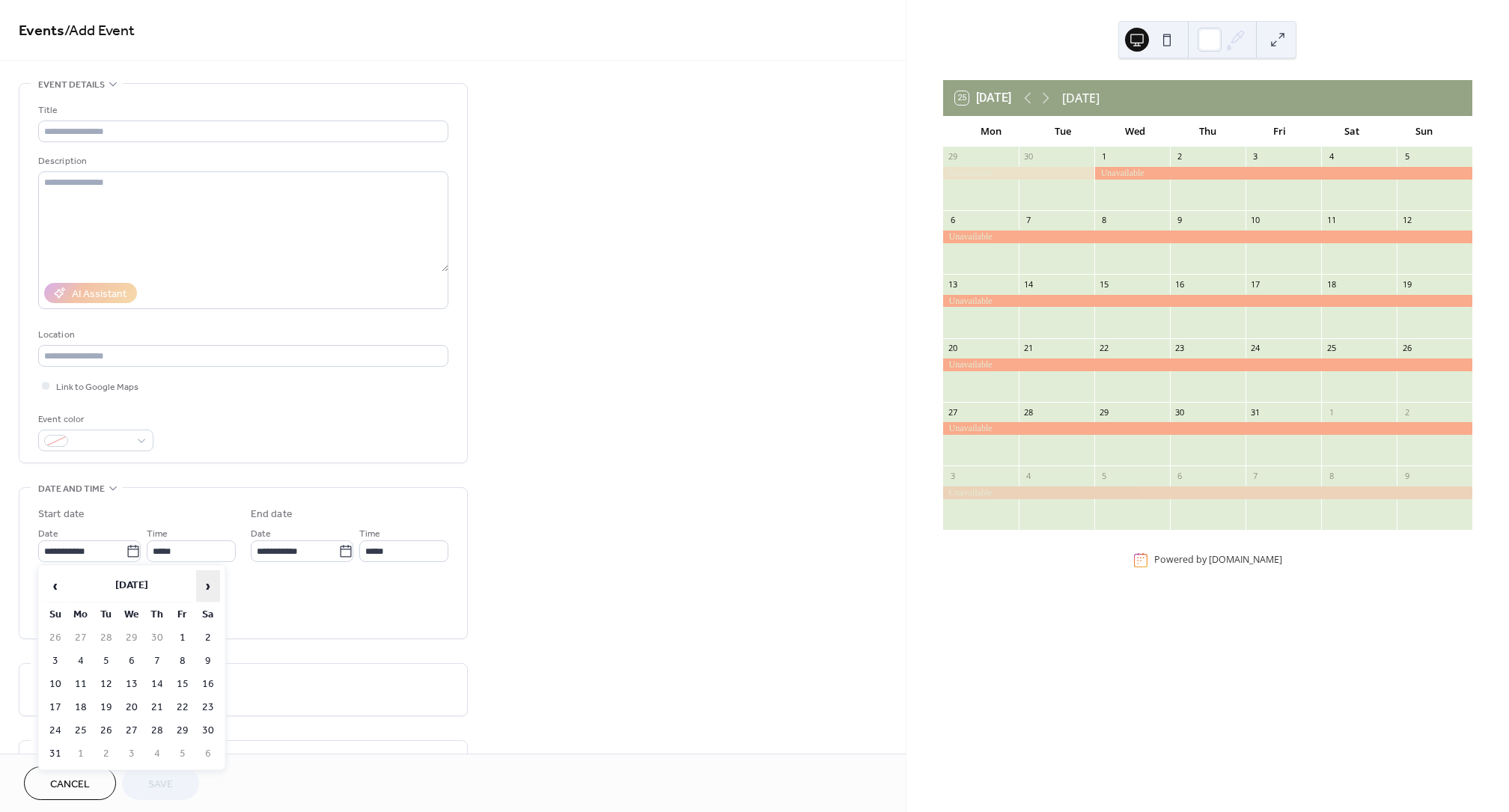
click at [212, 589] on span "›" at bounding box center [207, 586] width 22 height 30
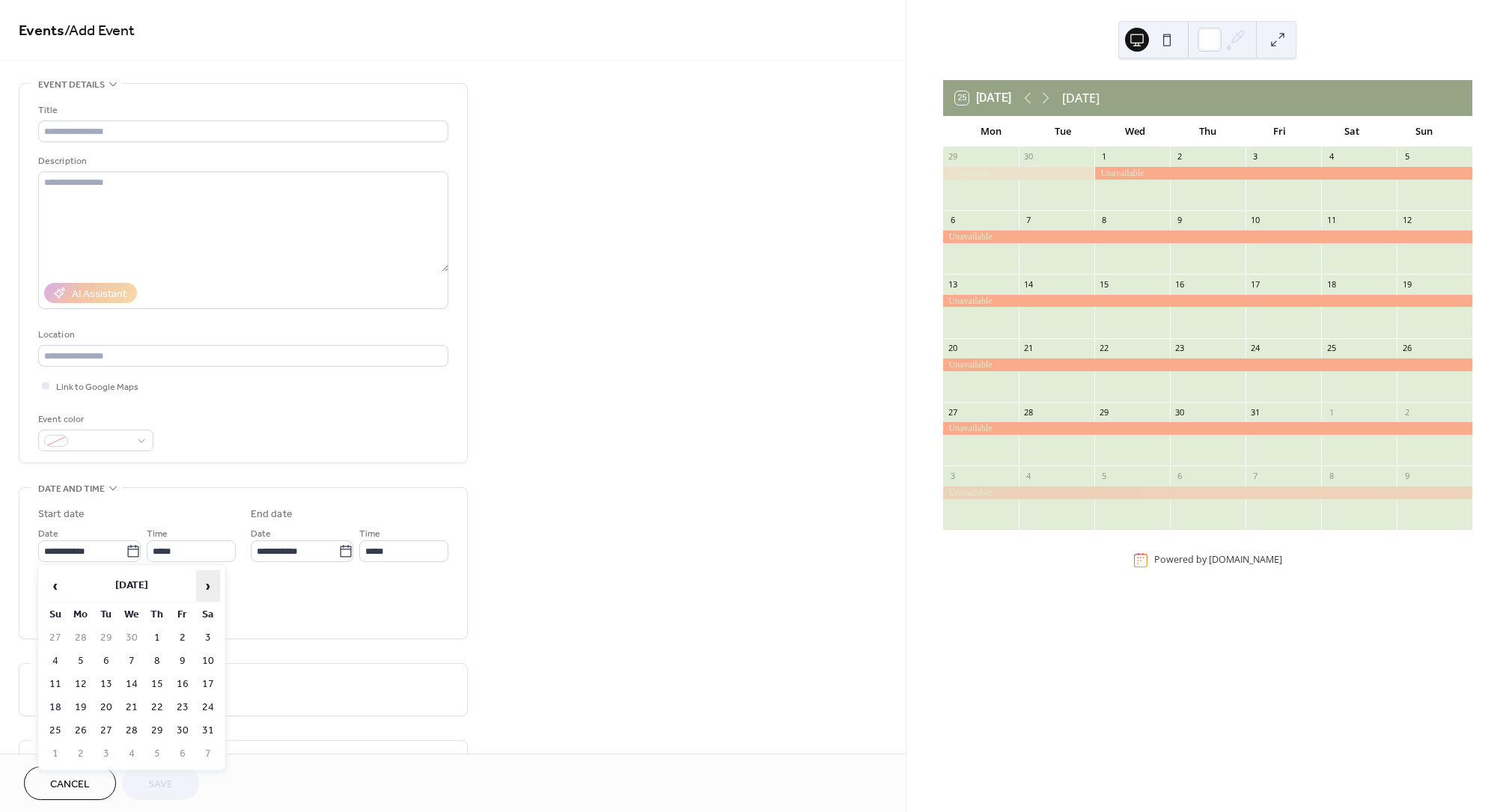
click at [212, 589] on span "›" at bounding box center [207, 586] width 22 height 30
click at [59, 580] on span "‹" at bounding box center [55, 586] width 22 height 30
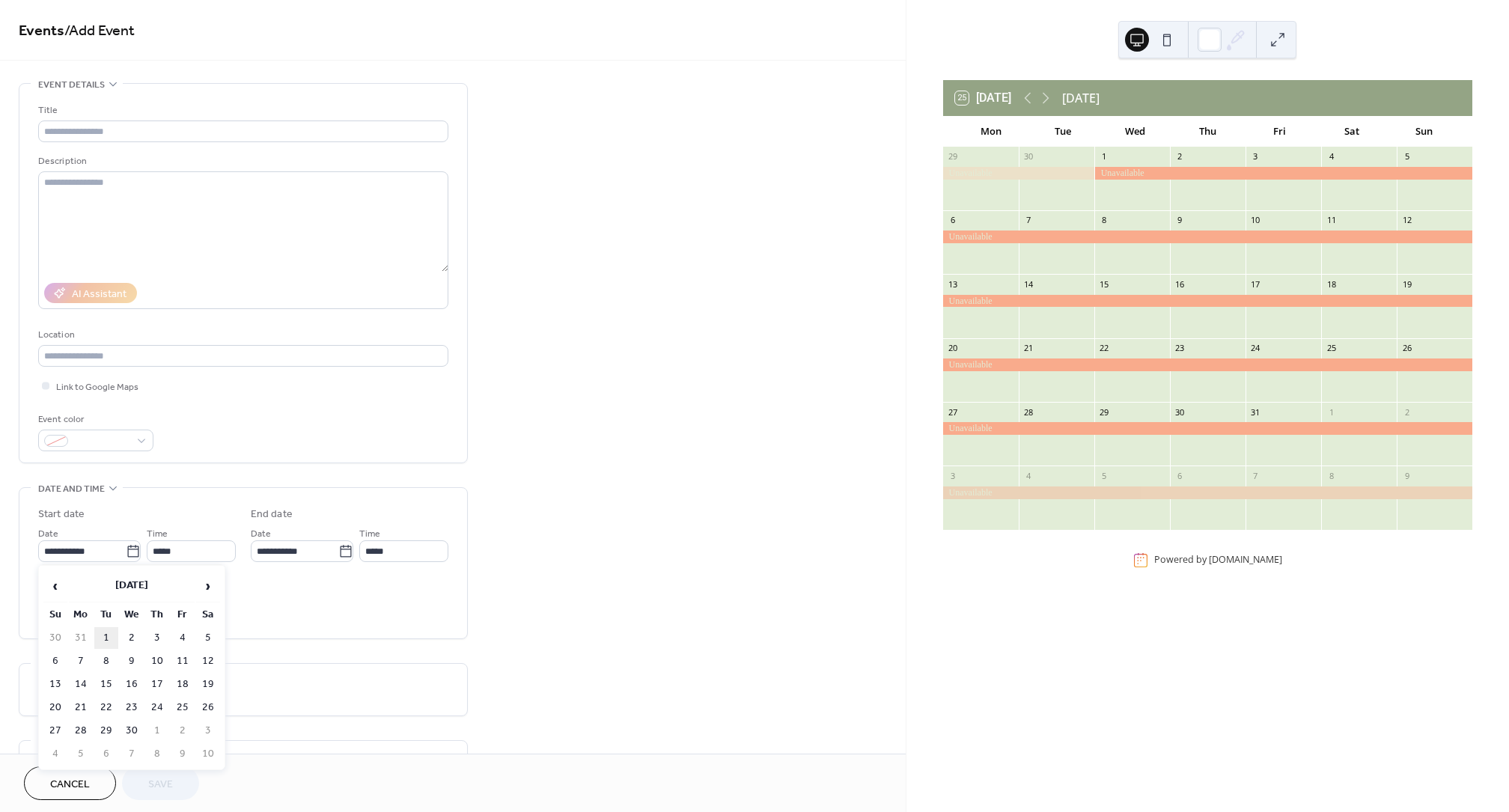
click at [107, 635] on td "1" at bounding box center [106, 638] width 24 height 22
type input "**********"
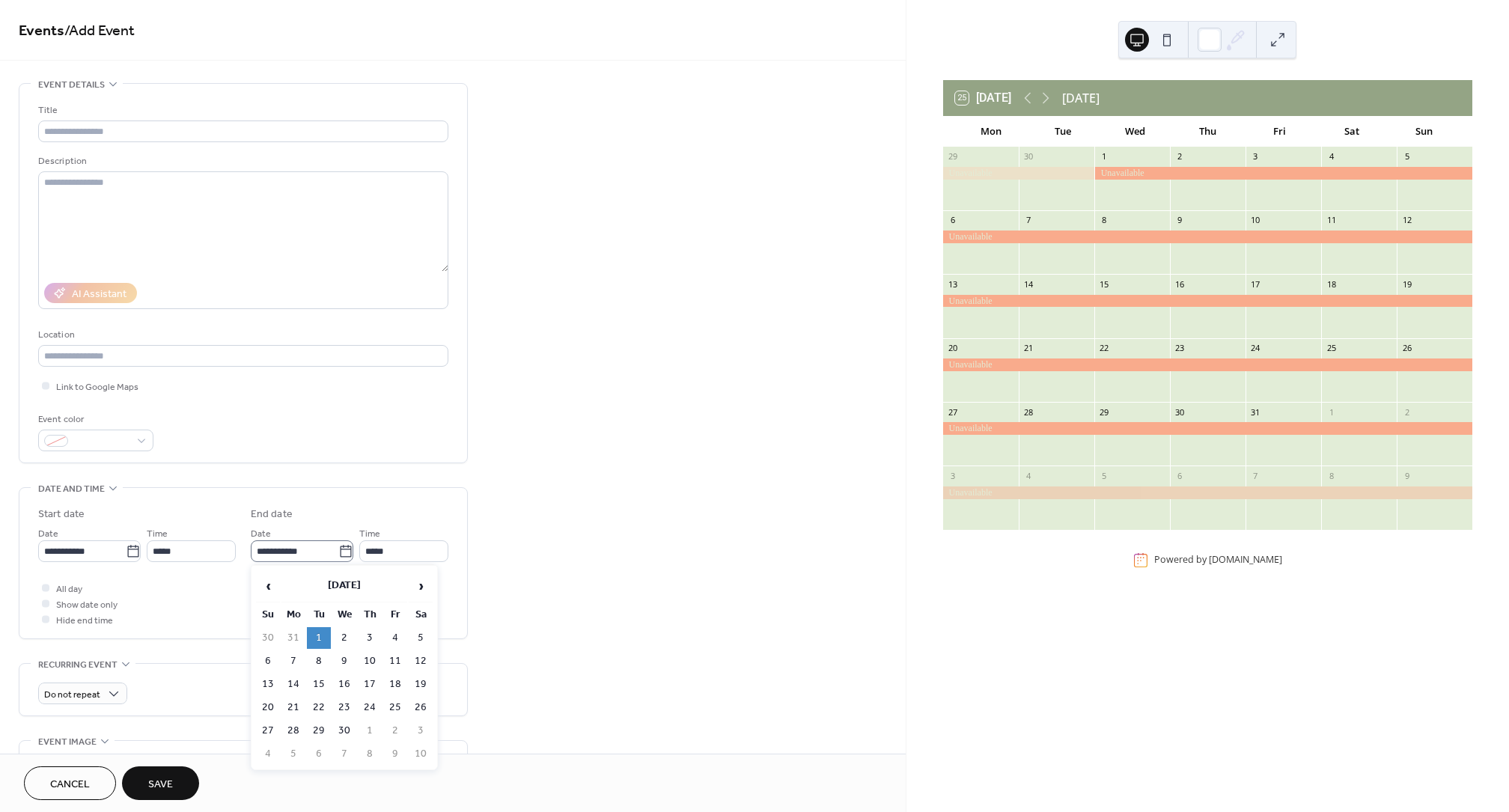
click at [341, 553] on icon at bounding box center [346, 552] width 15 height 15
click at [339, 553] on input "**********" at bounding box center [295, 552] width 88 height 22
click at [422, 588] on span "›" at bounding box center [420, 586] width 22 height 30
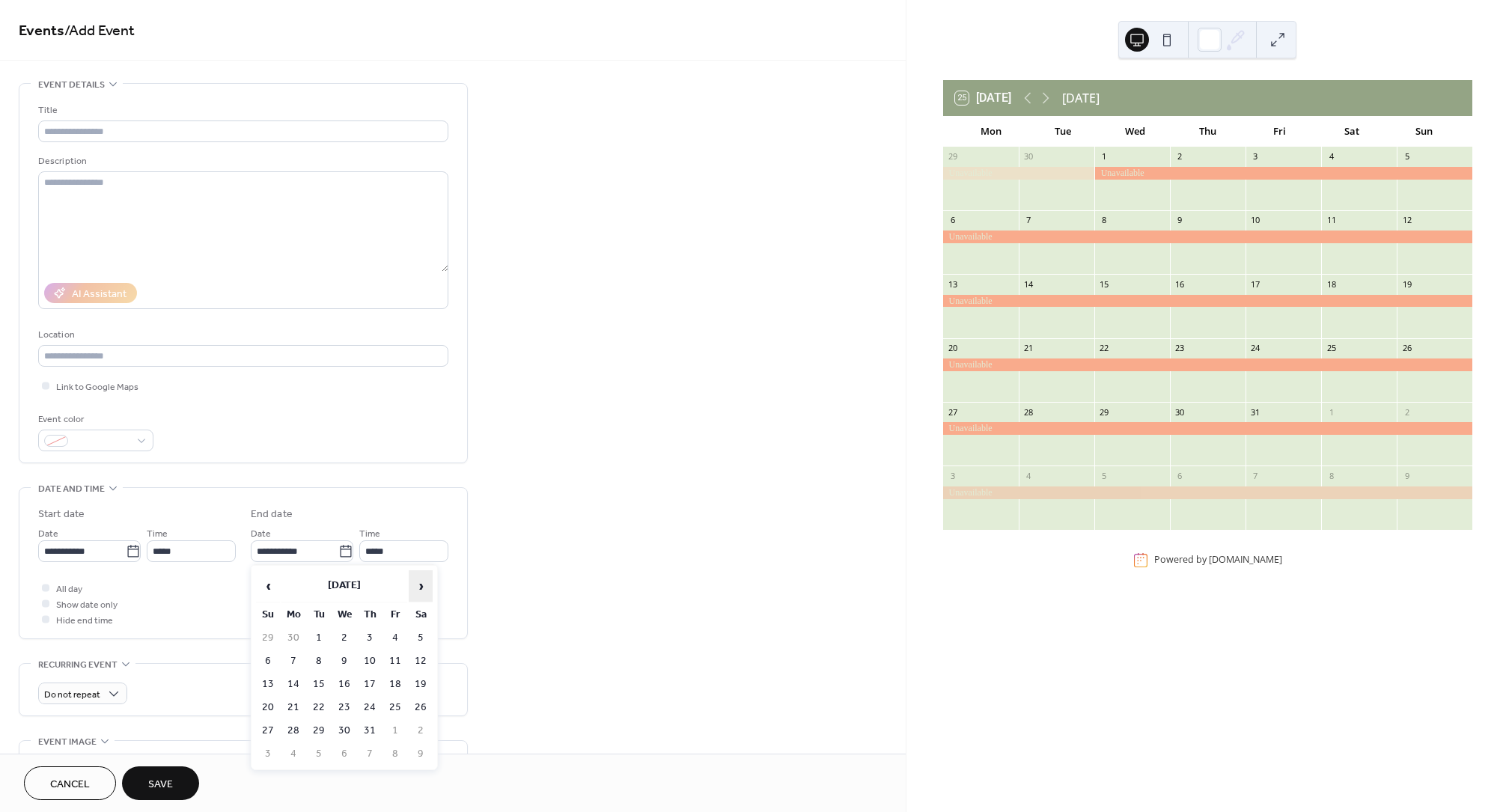
click at [422, 588] on span "›" at bounding box center [420, 586] width 22 height 30
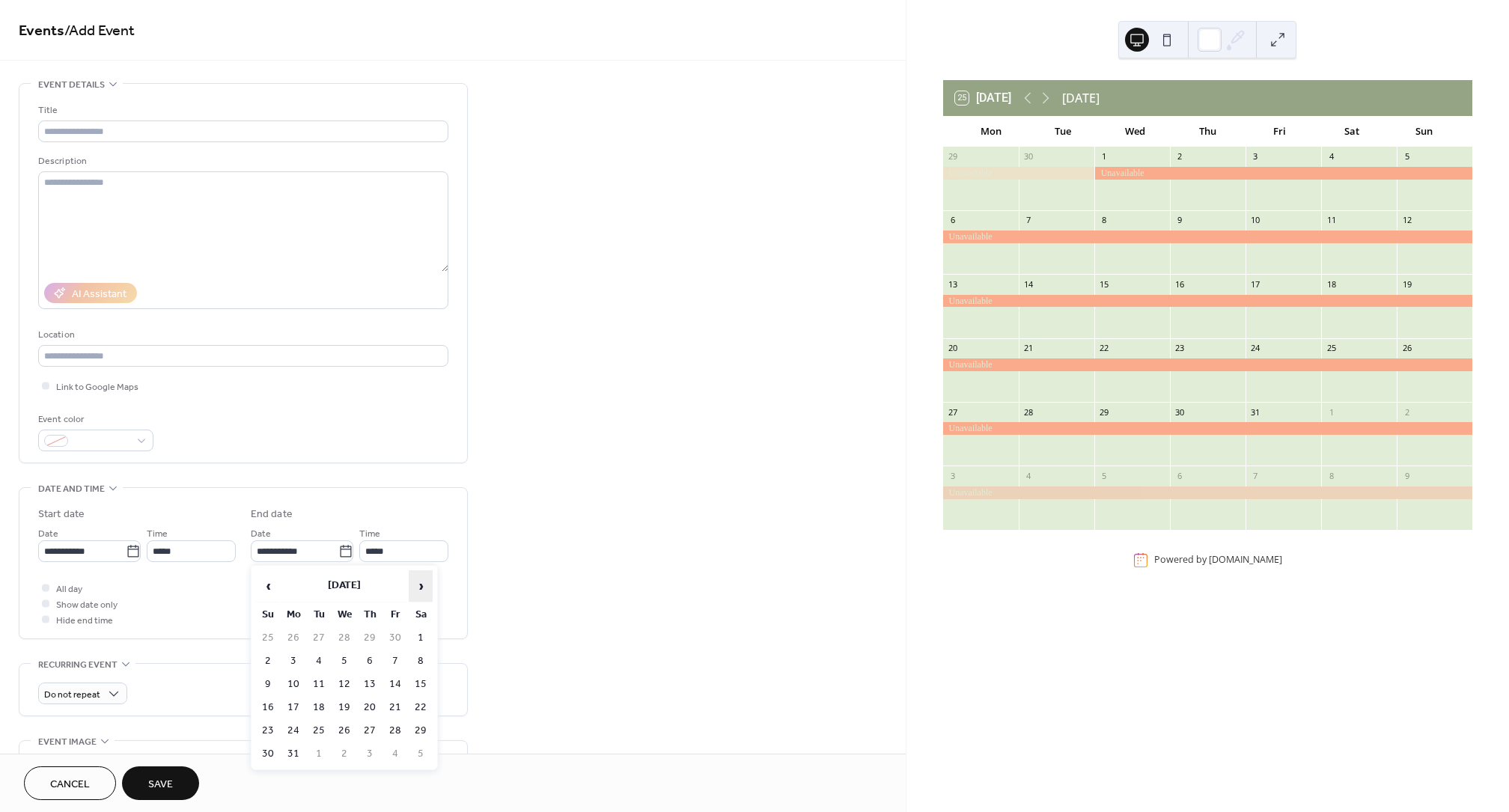
click at [422, 588] on span "›" at bounding box center [420, 586] width 22 height 30
click at [343, 726] on td "30" at bounding box center [344, 731] width 24 height 22
type input "**********"
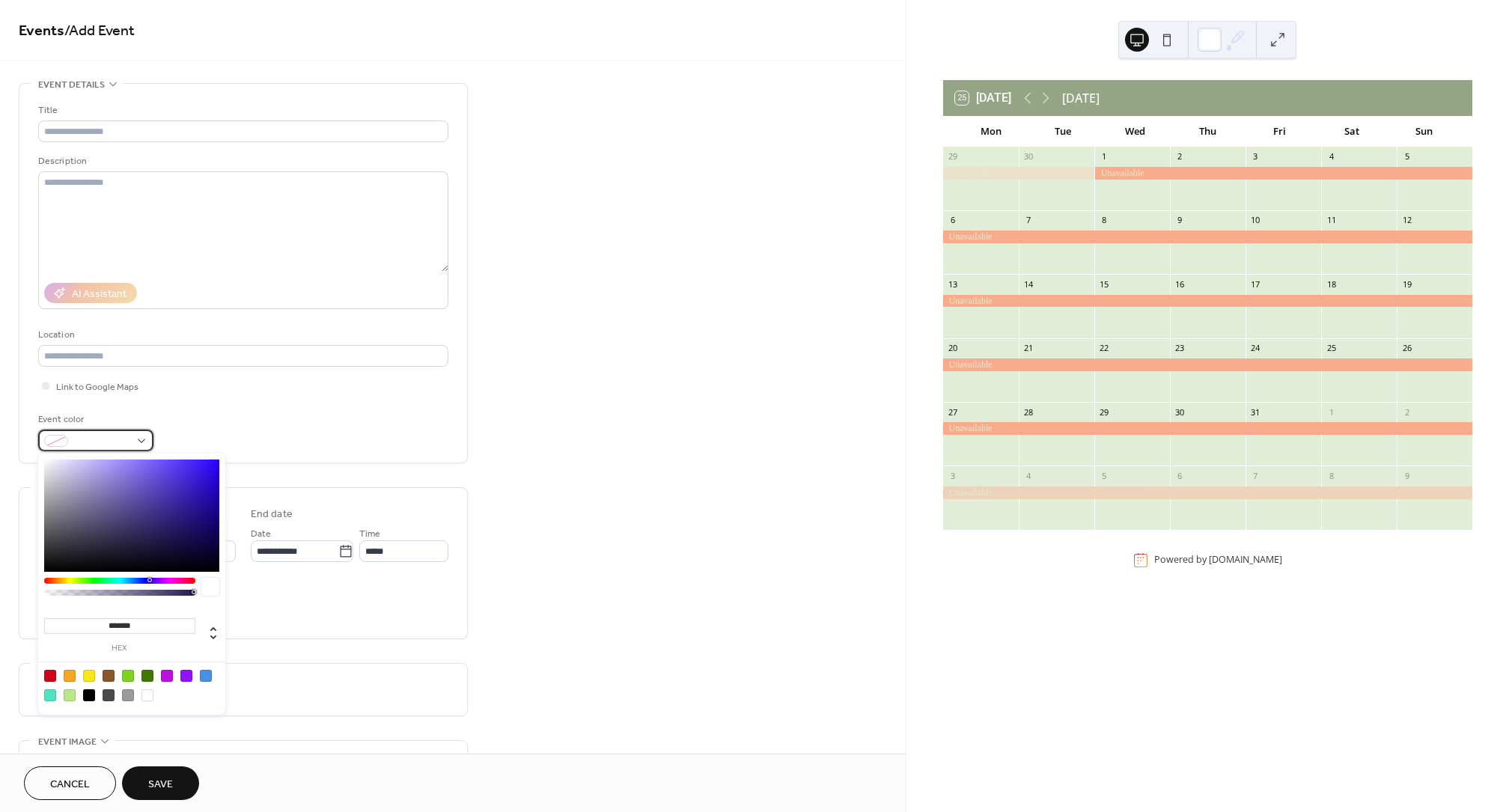
click at [140, 440] on div at bounding box center [96, 440] width 115 height 22
click at [58, 580] on div at bounding box center [119, 580] width 151 height 6
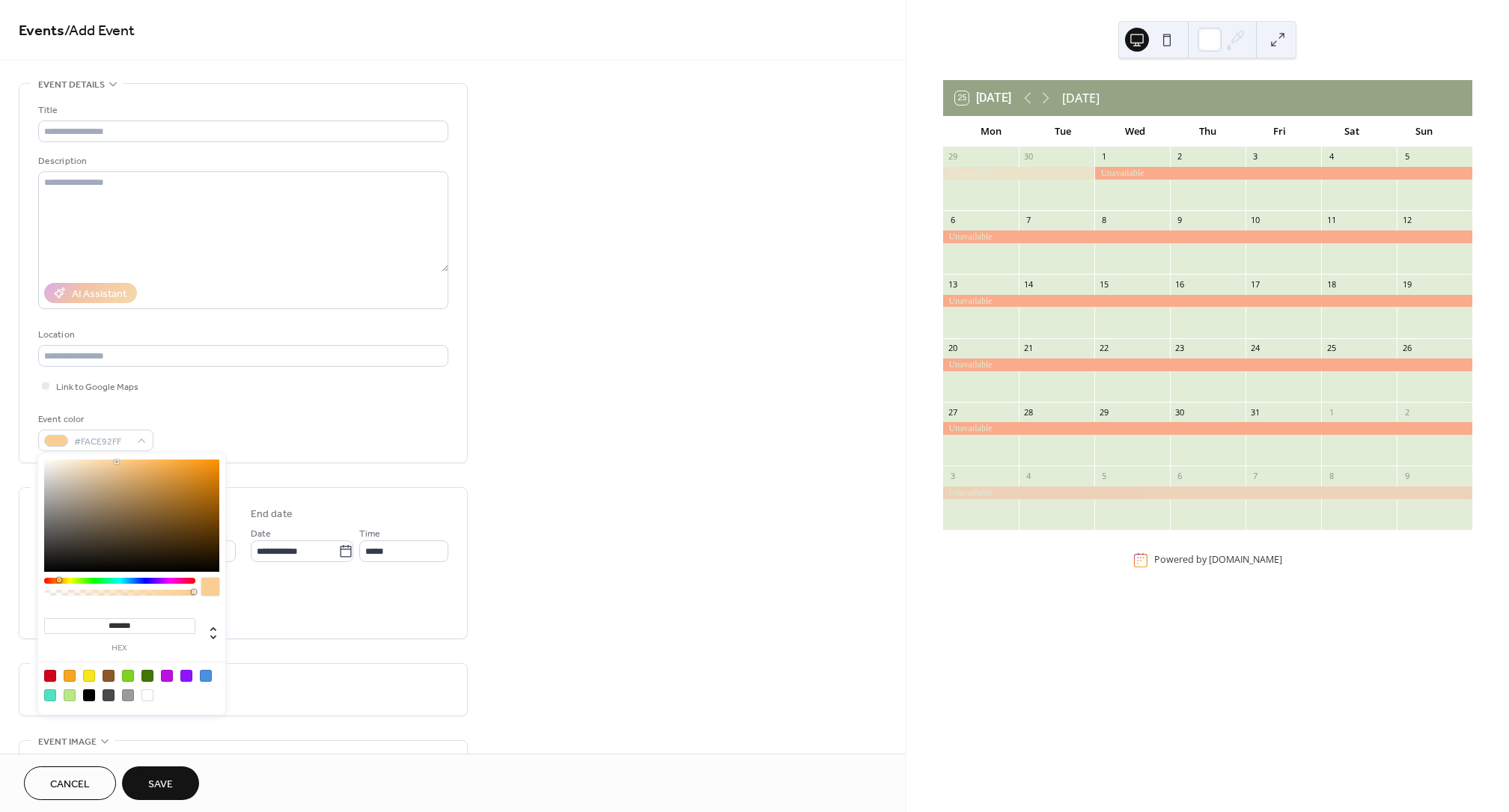
click at [117, 462] on div at bounding box center [131, 516] width 175 height 112
click at [140, 461] on div at bounding box center [131, 516] width 175 height 112
type input "*******"
click at [54, 578] on div "******* hex" at bounding box center [132, 584] width 187 height 261
click at [209, 589] on div at bounding box center [210, 587] width 18 height 18
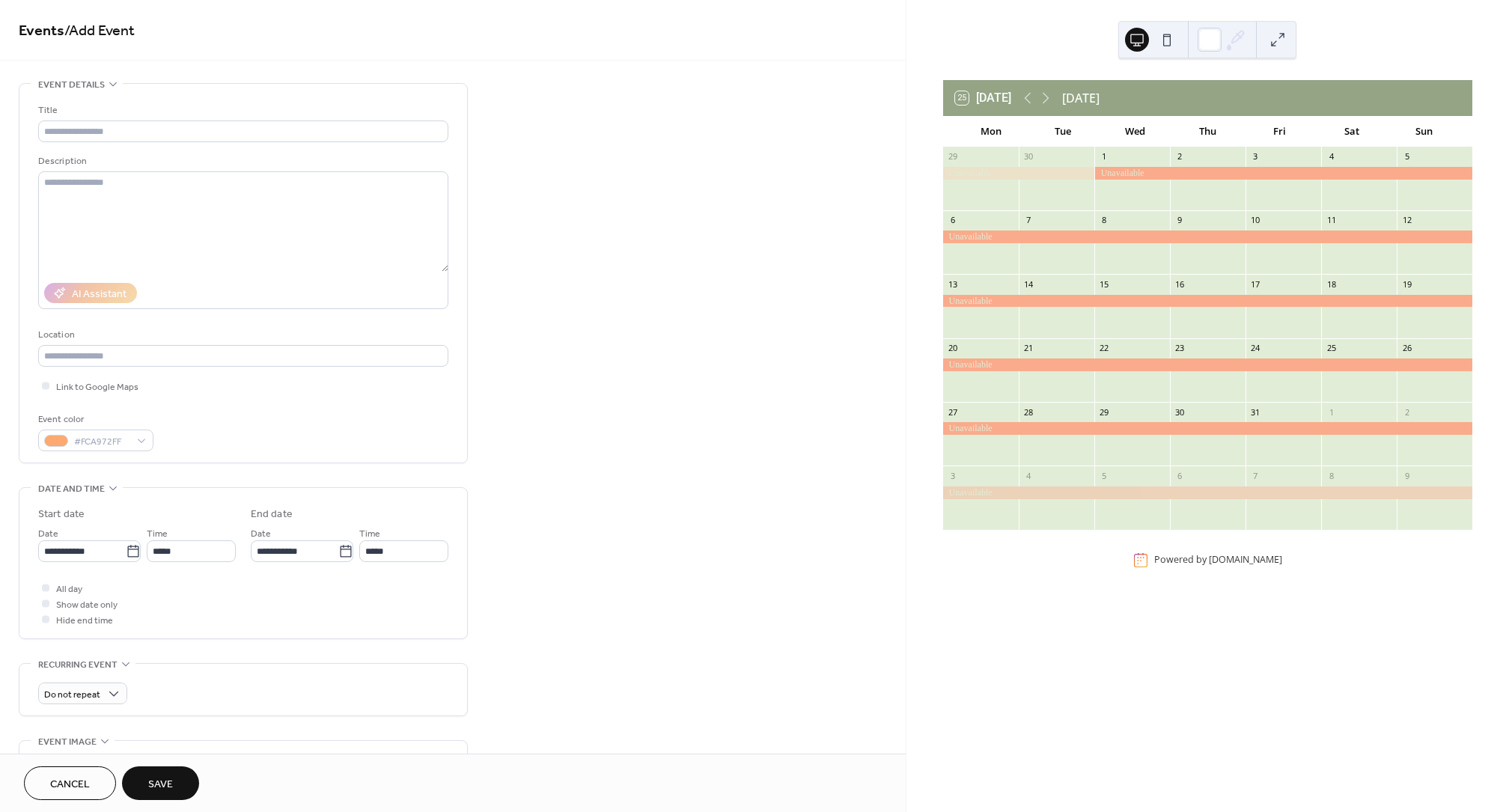
click at [1103, 229] on div "8" at bounding box center [1132, 220] width 75 height 21
click at [1099, 236] on div at bounding box center [1207, 237] width 529 height 13
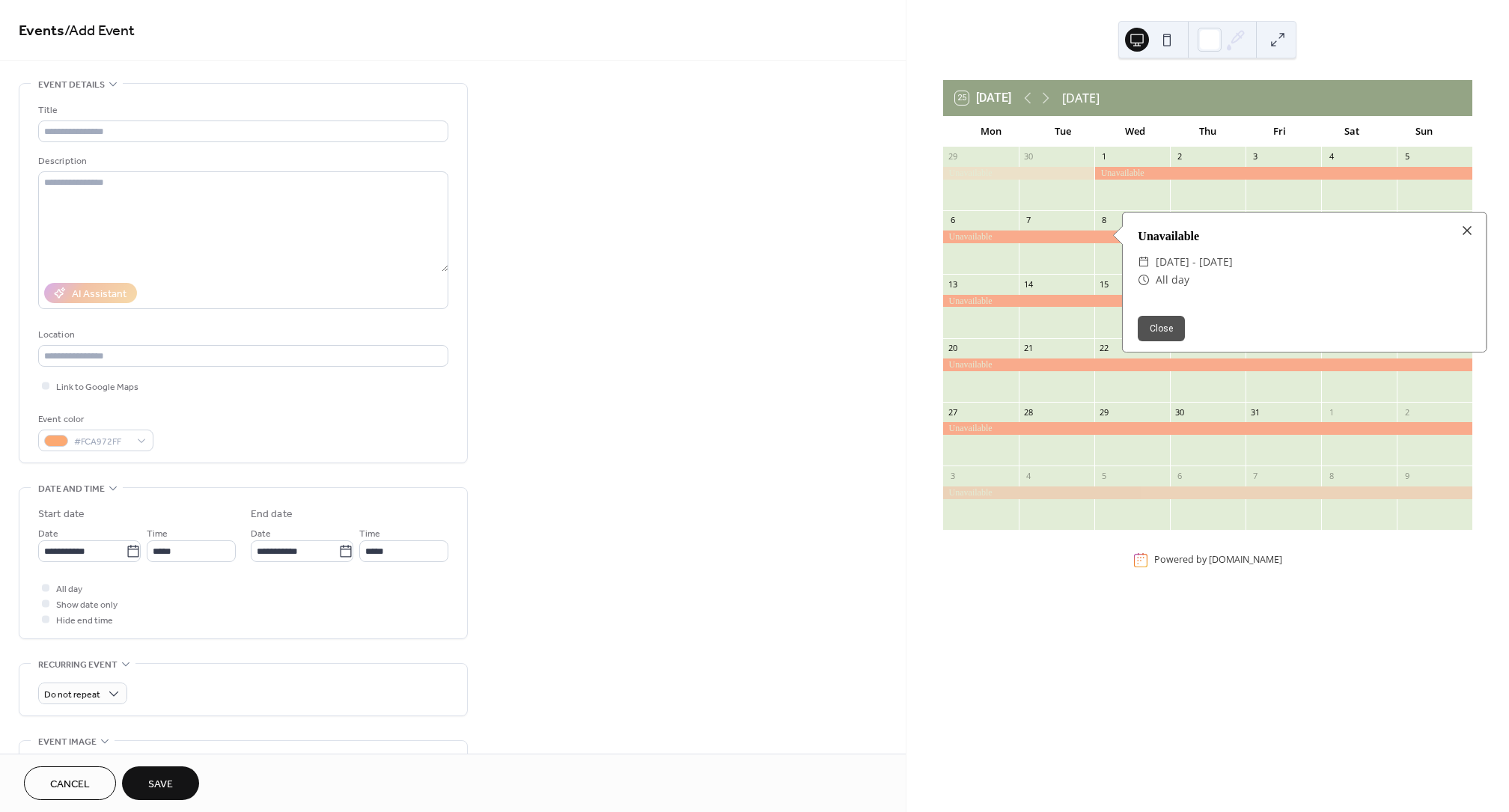
click at [1097, 236] on div at bounding box center [1207, 237] width 529 height 13
click at [190, 133] on input "text" at bounding box center [243, 131] width 410 height 22
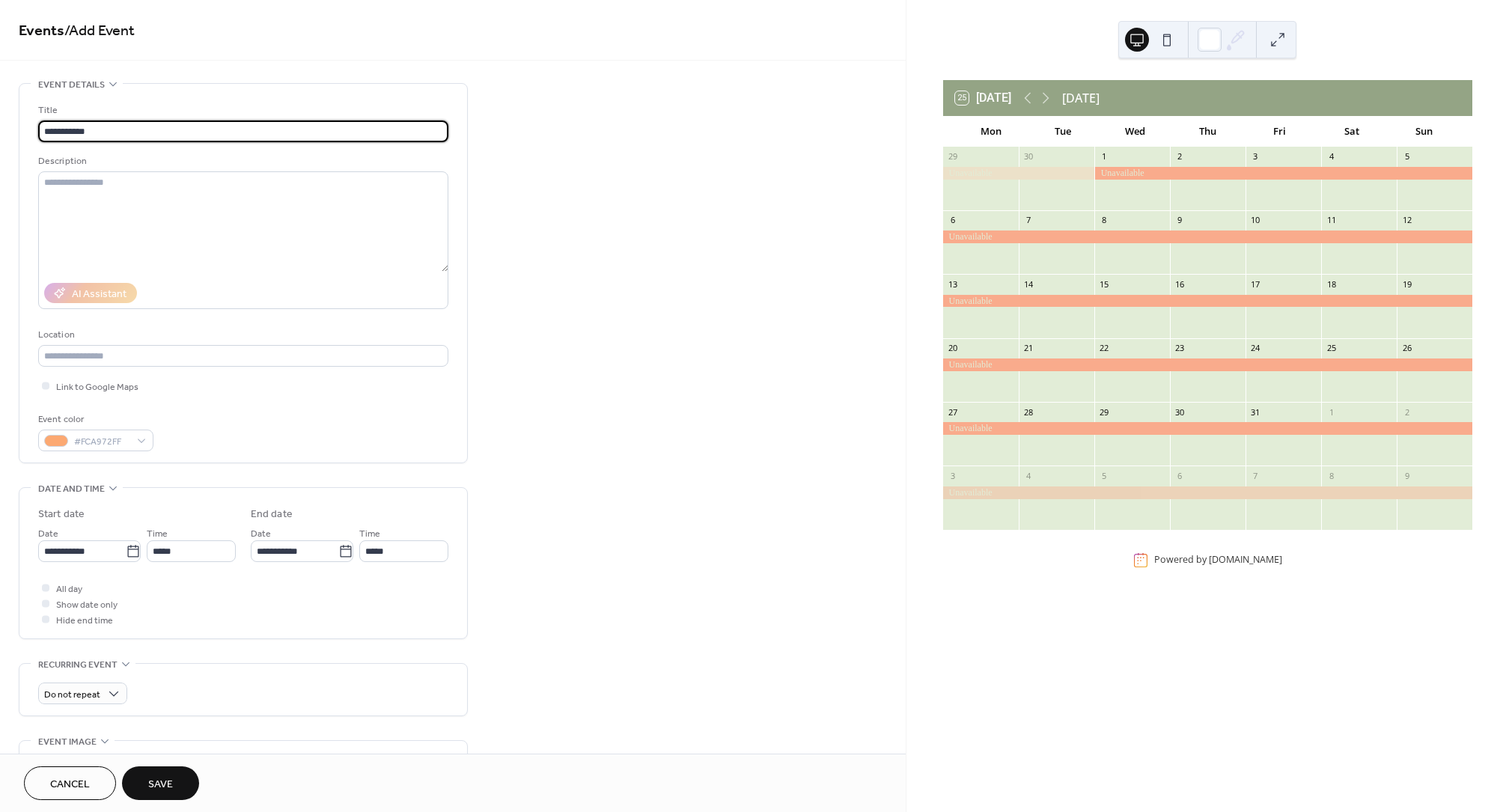
type input "**********"
click at [169, 784] on span "Save" at bounding box center [161, 785] width 25 height 16
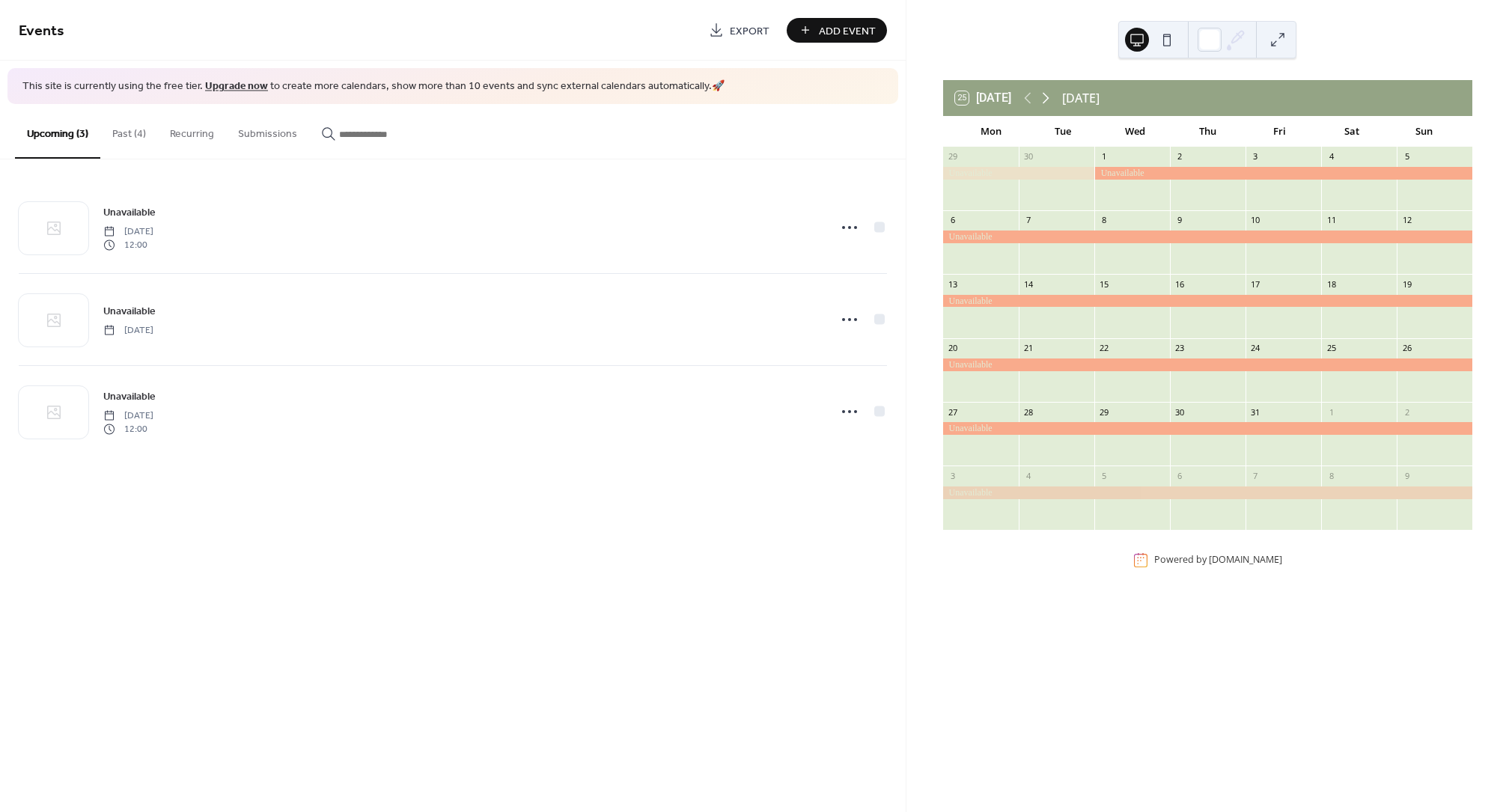
click at [1047, 100] on icon at bounding box center [1046, 98] width 7 height 12
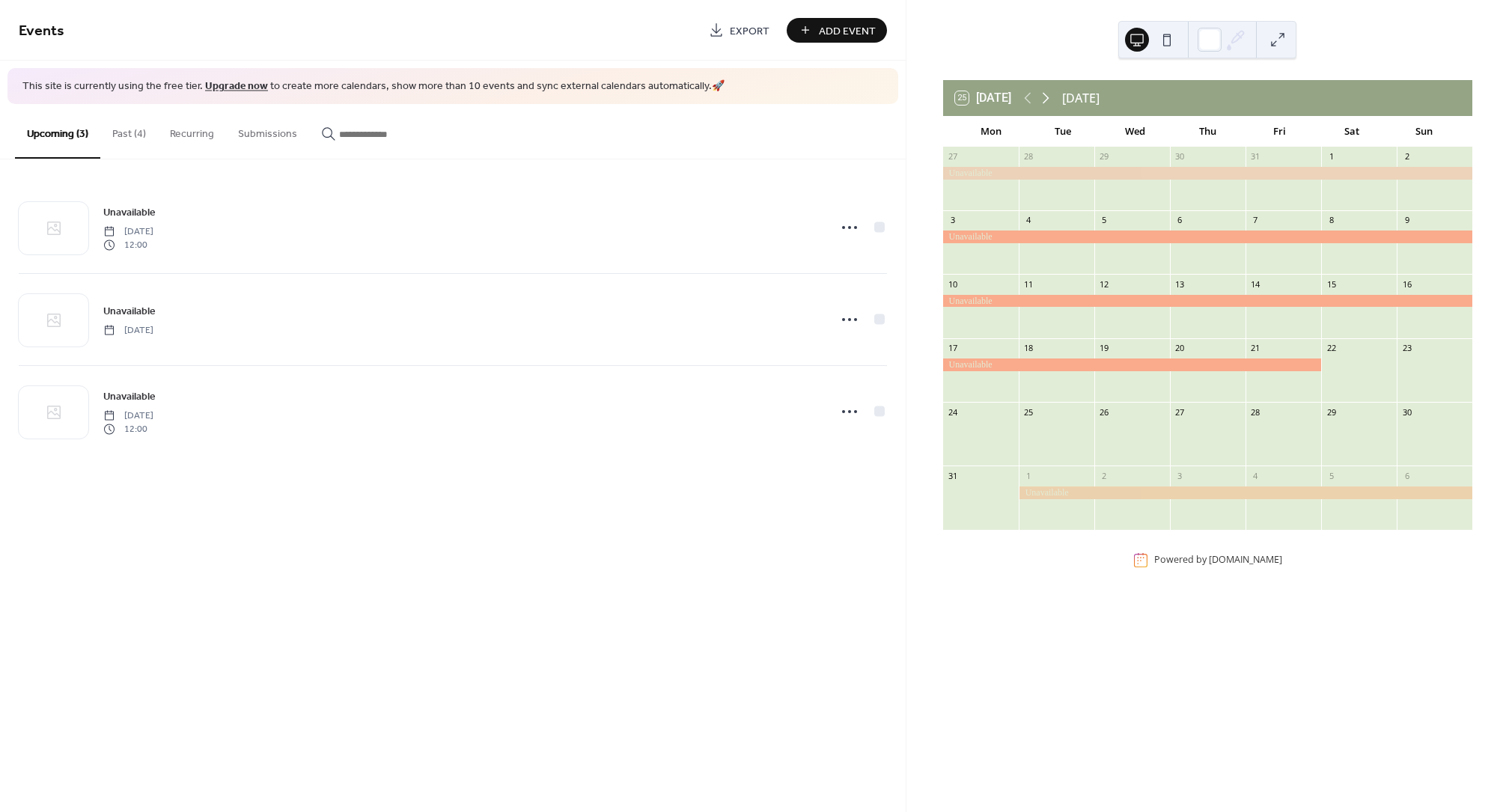
click at [1047, 100] on icon at bounding box center [1046, 98] width 7 height 12
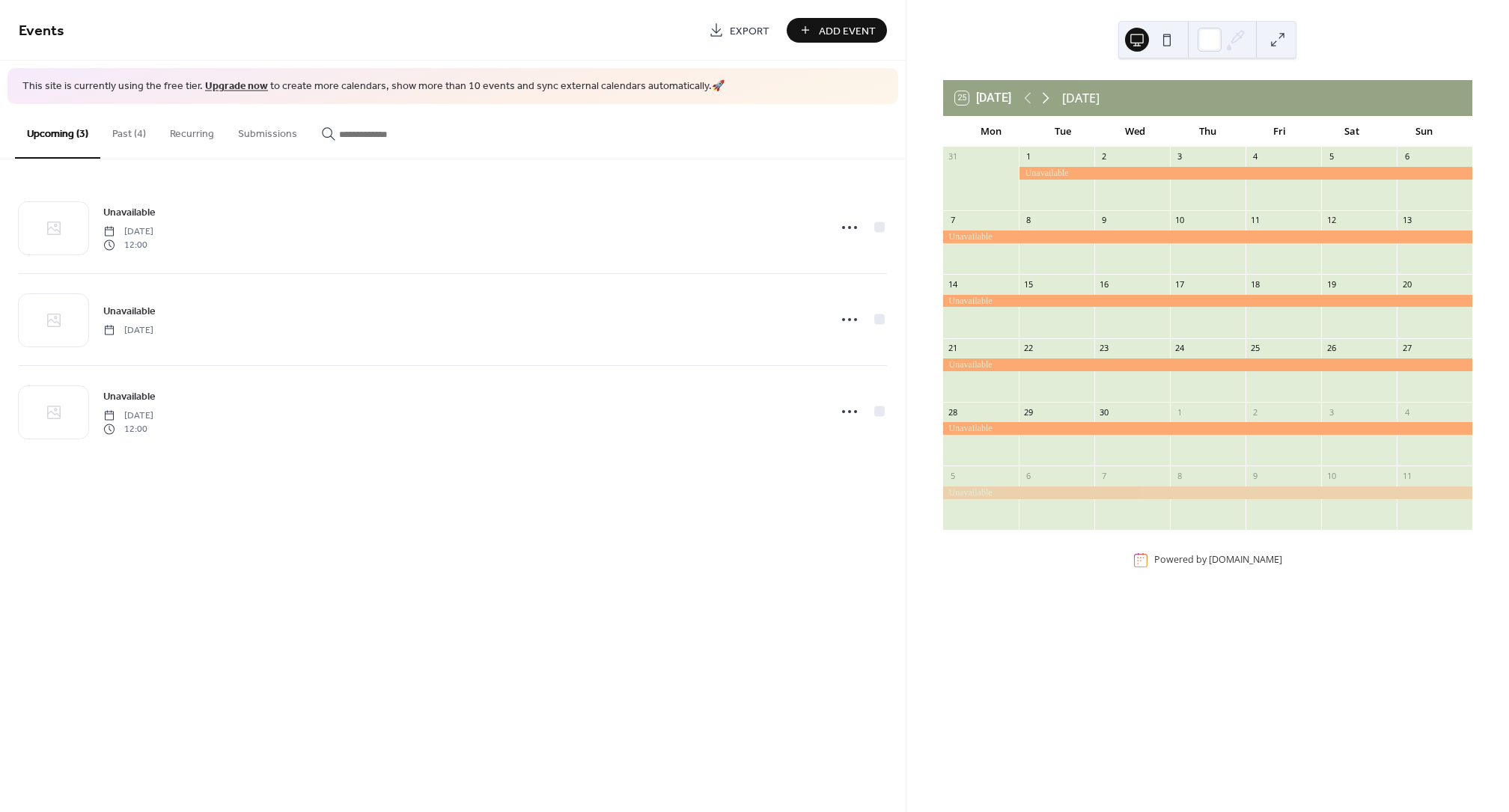
click at [1047, 100] on icon at bounding box center [1046, 98] width 7 height 12
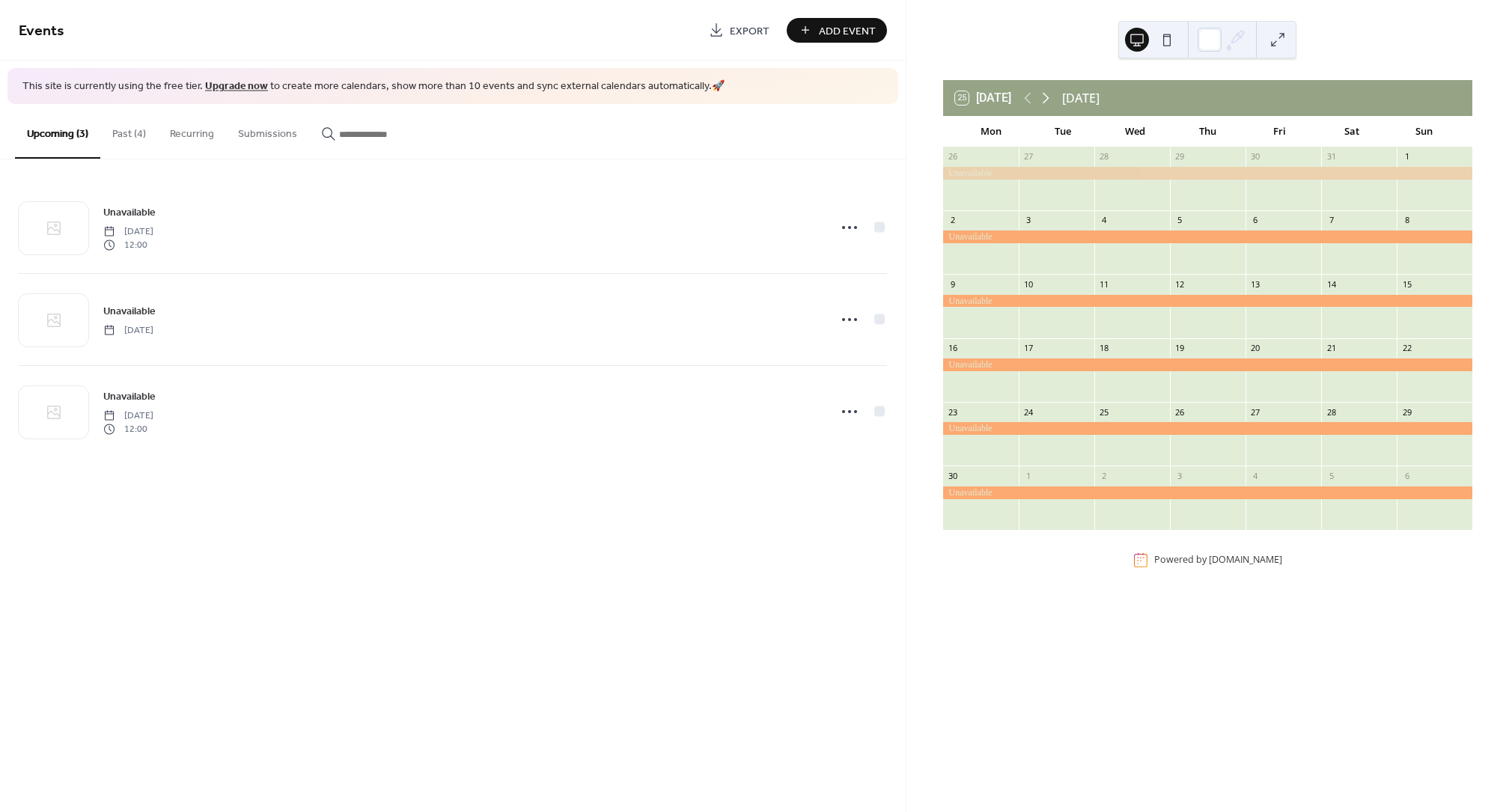
click at [1047, 100] on icon at bounding box center [1046, 98] width 7 height 12
